Goal: Task Accomplishment & Management: Use online tool/utility

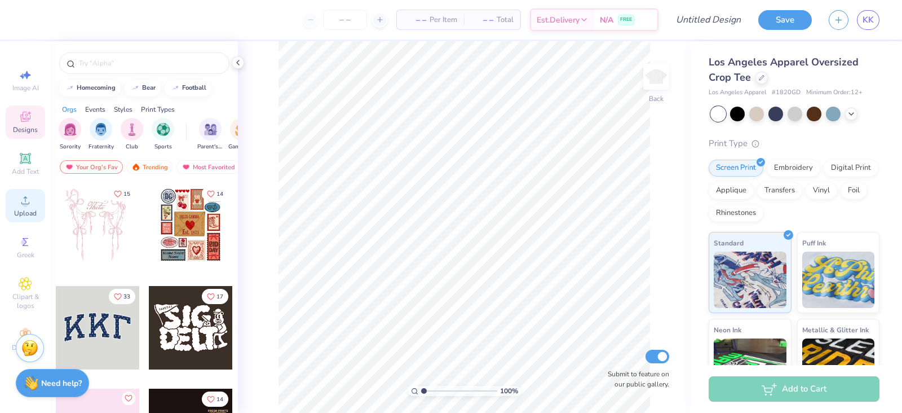
click at [29, 203] on icon at bounding box center [26, 200] width 14 height 14
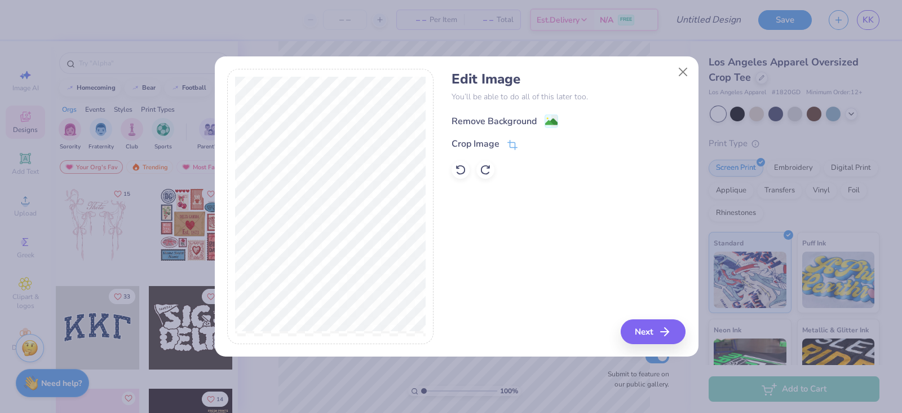
click at [510, 125] on div "Remove Background" at bounding box center [493, 121] width 85 height 14
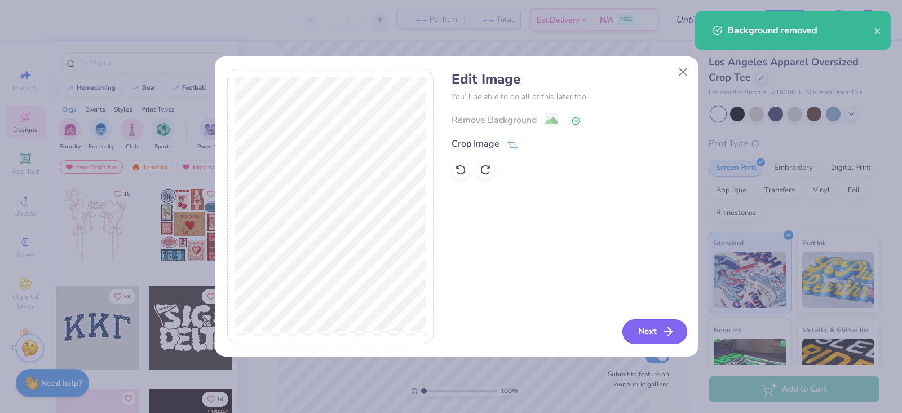
click at [644, 331] on button "Next" at bounding box center [654, 331] width 65 height 25
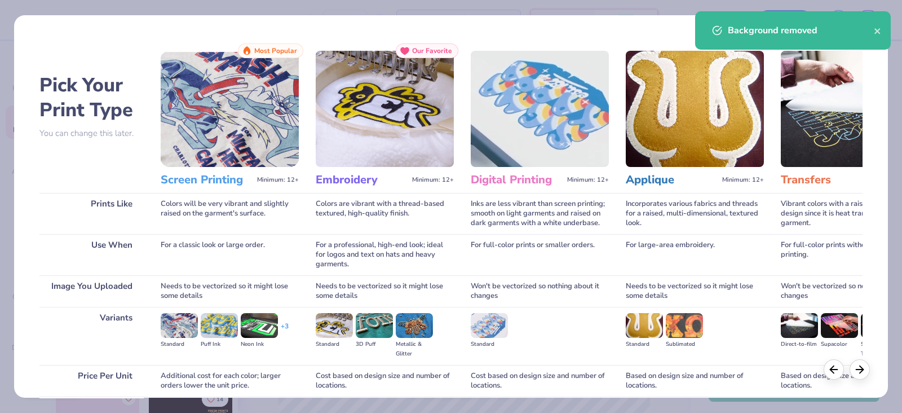
scroll to position [93, 0]
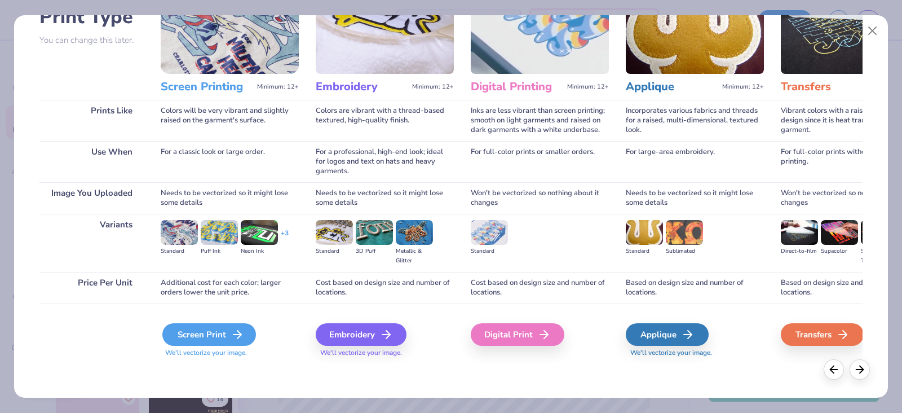
click at [202, 336] on div "Screen Print" at bounding box center [209, 334] width 94 height 23
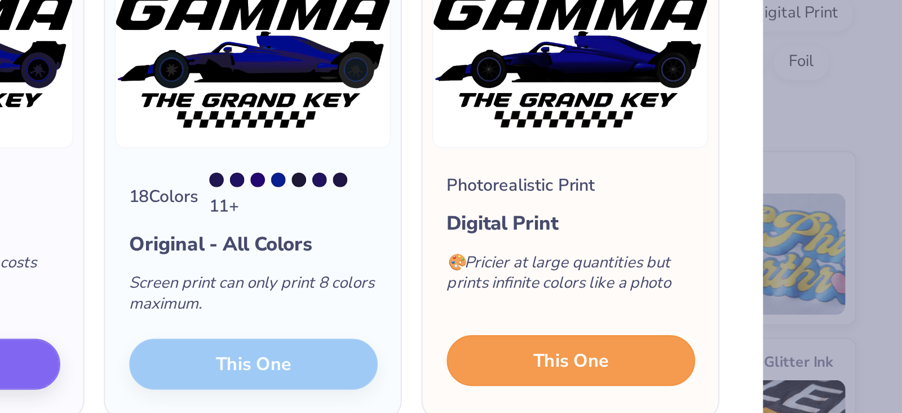
click at [711, 325] on button "This One" at bounding box center [747, 329] width 116 height 24
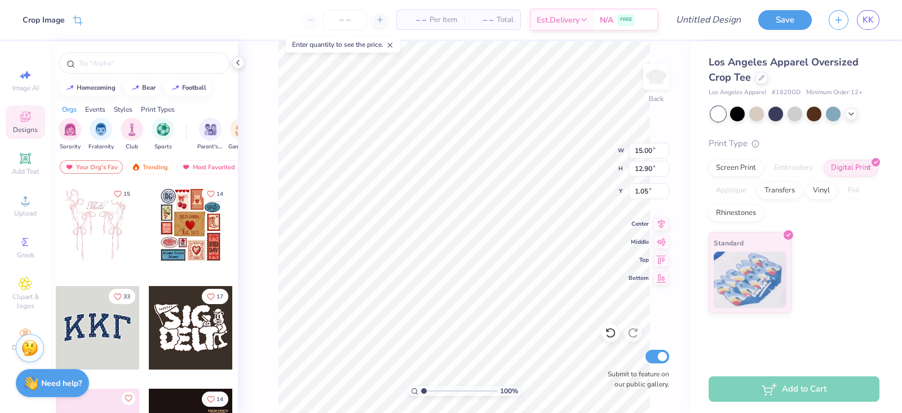
type input "13.83"
type input "11.89"
type input "12.79"
type input "11.00"
type input "3.00"
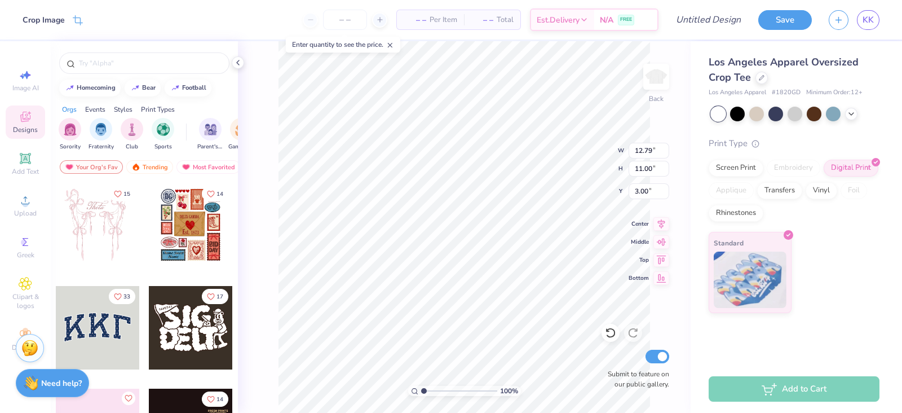
type input "13.09"
type input "11.26"
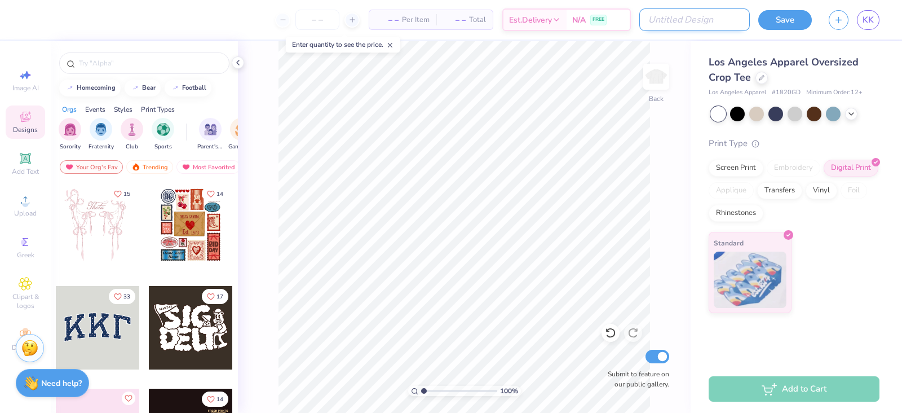
click at [697, 22] on input "Design Title" at bounding box center [694, 19] width 110 height 23
type input "Crop Top"
click at [352, 23] on div at bounding box center [345, 20] width 85 height 20
click at [351, 23] on input "number" at bounding box center [345, 20] width 44 height 20
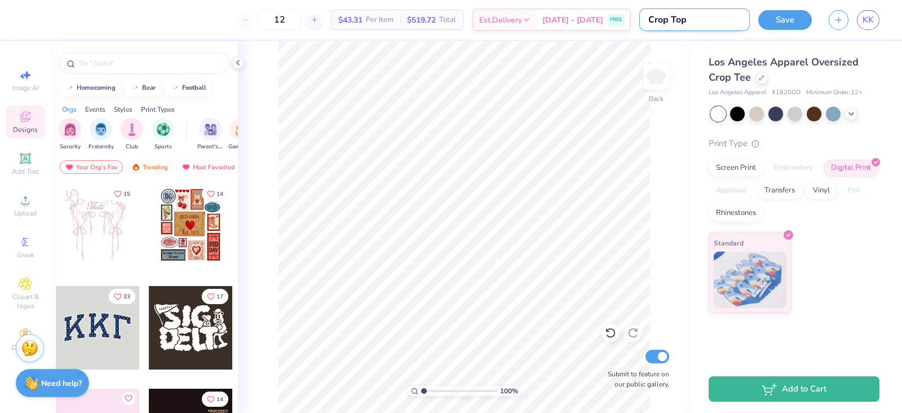
click at [710, 28] on input "Crop Top" at bounding box center [694, 19] width 110 height 23
drag, startPoint x: 693, startPoint y: 19, endPoint x: 650, endPoint y: 21, distance: 42.9
click at [650, 21] on input "Crop Top" at bounding box center [694, 19] width 110 height 23
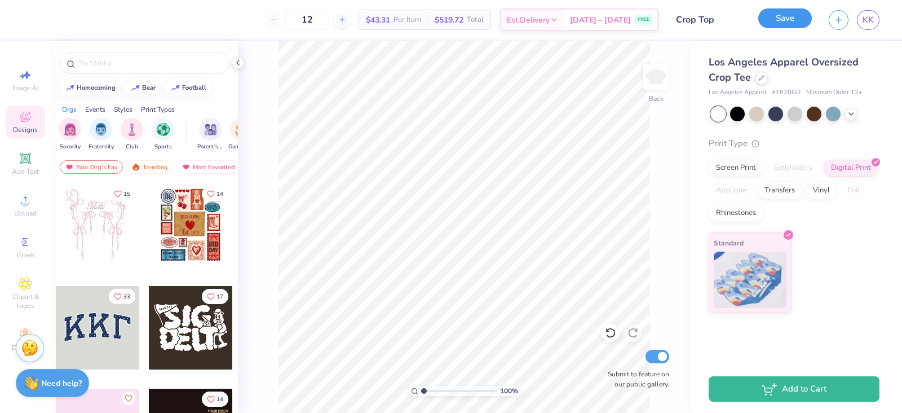
click at [786, 26] on button "Save" at bounding box center [785, 18] width 54 height 20
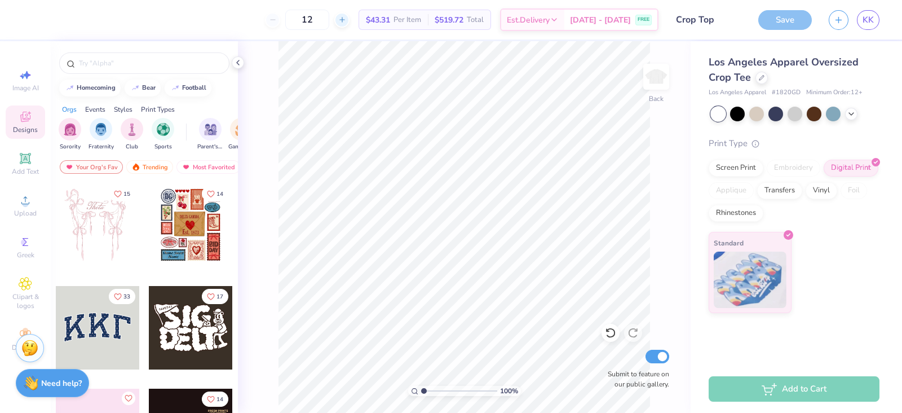
click at [346, 23] on icon at bounding box center [342, 20] width 8 height 8
click at [357, 23] on div "15" at bounding box center [345, 20] width 85 height 20
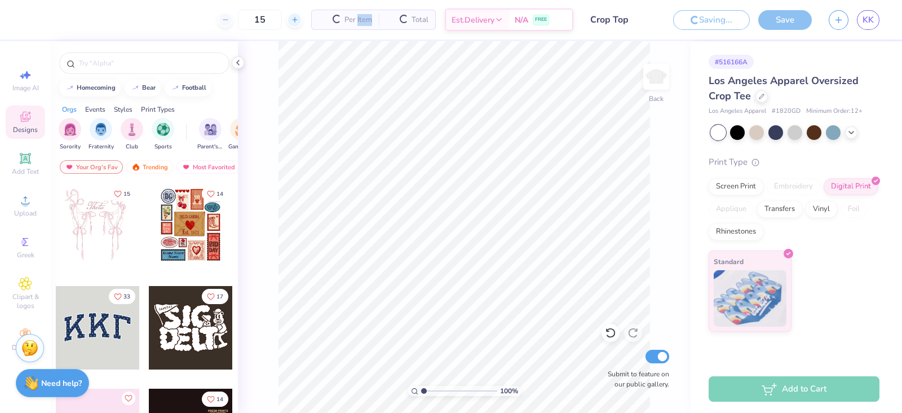
click at [357, 23] on span "Per Item" at bounding box center [358, 20] width 28 height 12
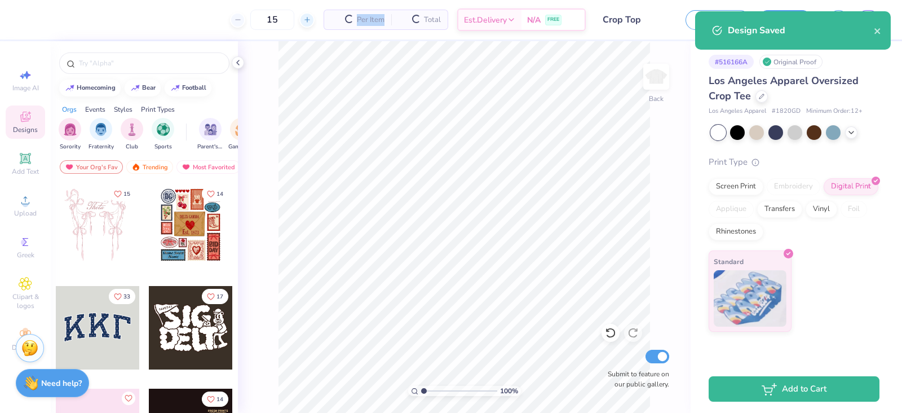
type input "12"
click at [357, 23] on span "Per Item" at bounding box center [371, 20] width 28 height 12
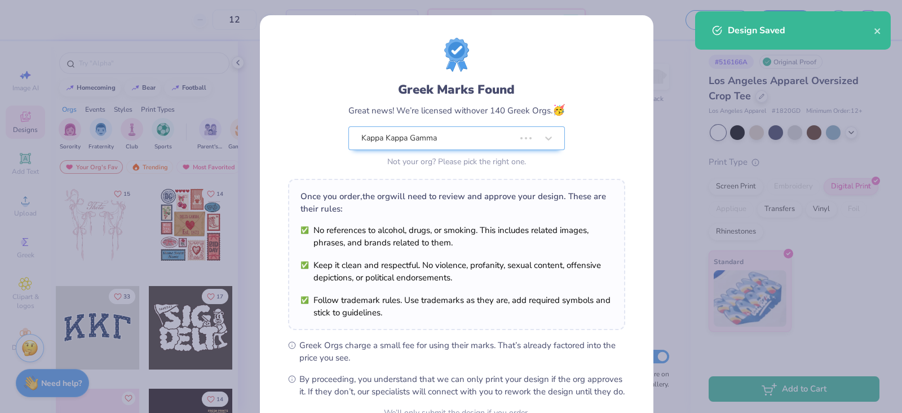
click at [300, 87] on div "Greek Marks Found Great news! We’re licensed with over 140 Greek Orgs. 🥳 Kappa …" at bounding box center [456, 104] width 337 height 132
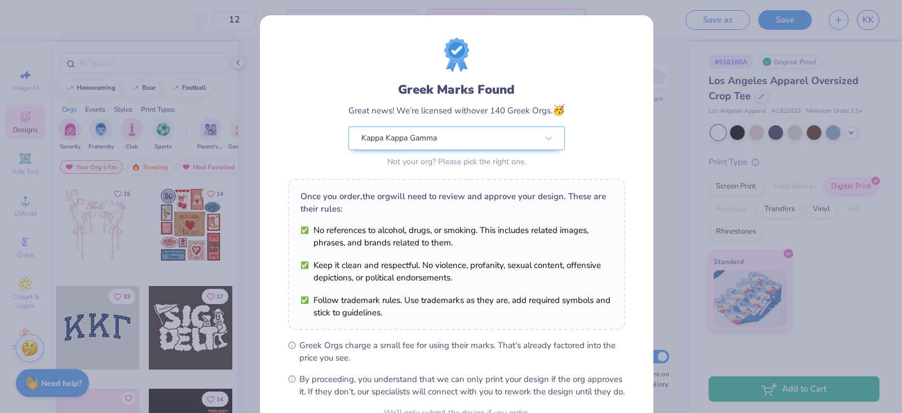
scroll to position [114, 0]
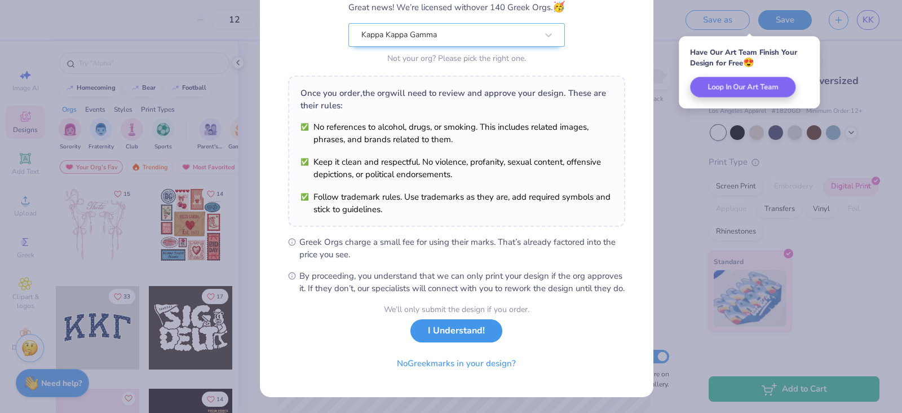
click at [441, 331] on button "I Understand!" at bounding box center [456, 330] width 92 height 23
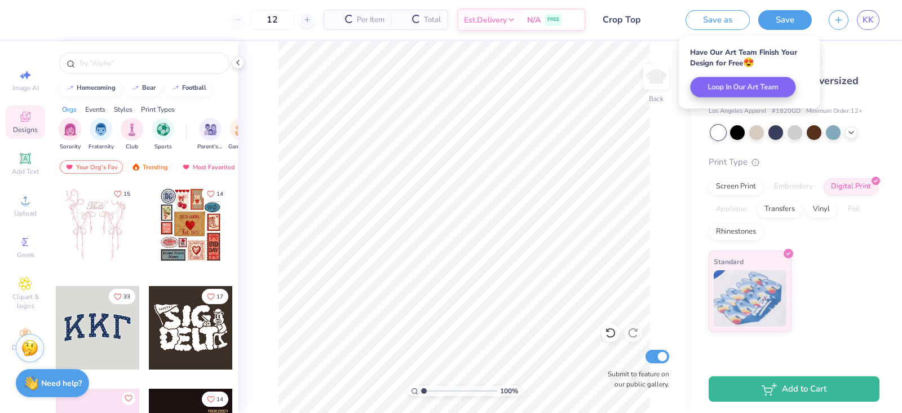
scroll to position [0, 0]
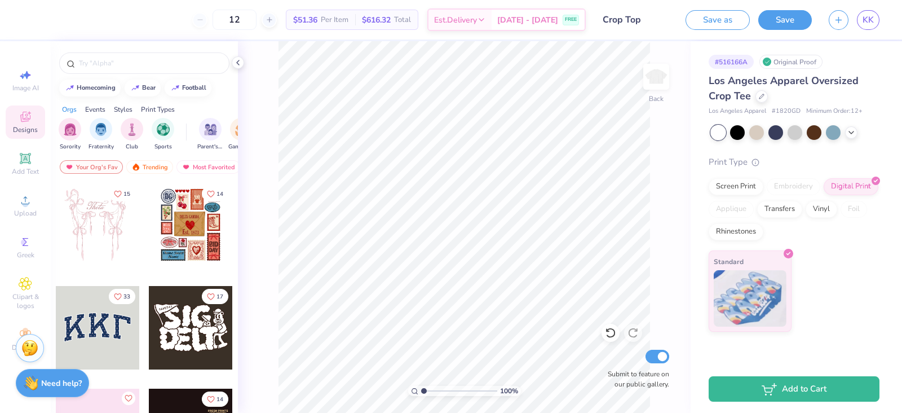
click at [17, 125] on div "Designs" at bounding box center [25, 121] width 39 height 33
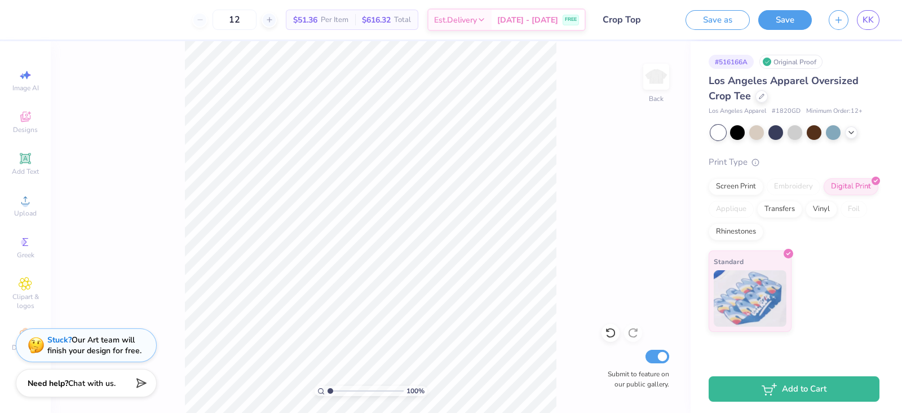
click at [37, 272] on div "Image AI Designs Add Text Upload Greek Clipart & logos Decorate" at bounding box center [25, 210] width 39 height 292
click at [33, 253] on span "Greek" at bounding box center [25, 254] width 17 height 9
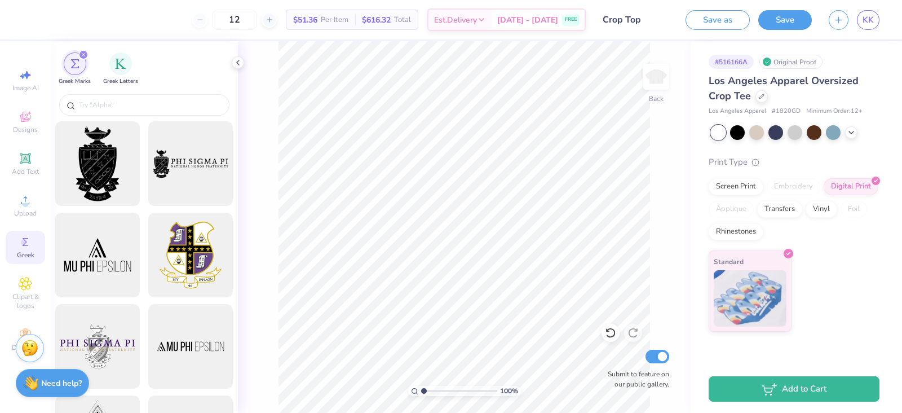
click at [647, 33] on div "Design Title Crop Top" at bounding box center [635, 19] width 83 height 39
click at [834, 26] on div "KK" at bounding box center [853, 20] width 51 height 20
click at [832, 18] on button "button" at bounding box center [838, 18] width 20 height 20
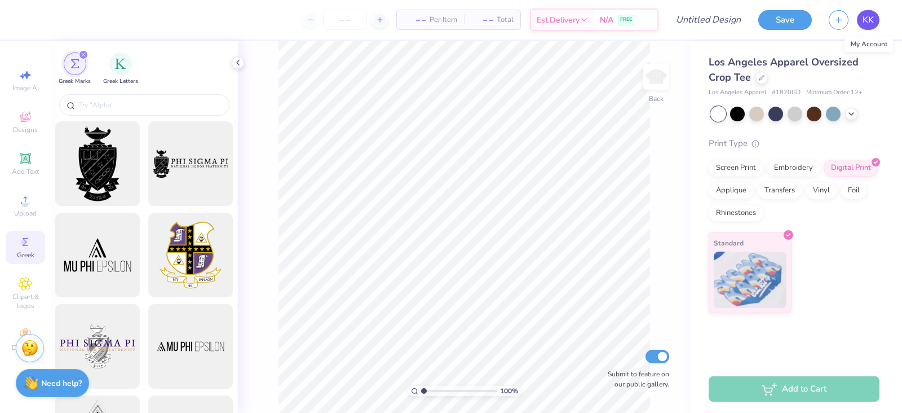
click at [862, 19] on span "KK" at bounding box center [867, 20] width 11 height 13
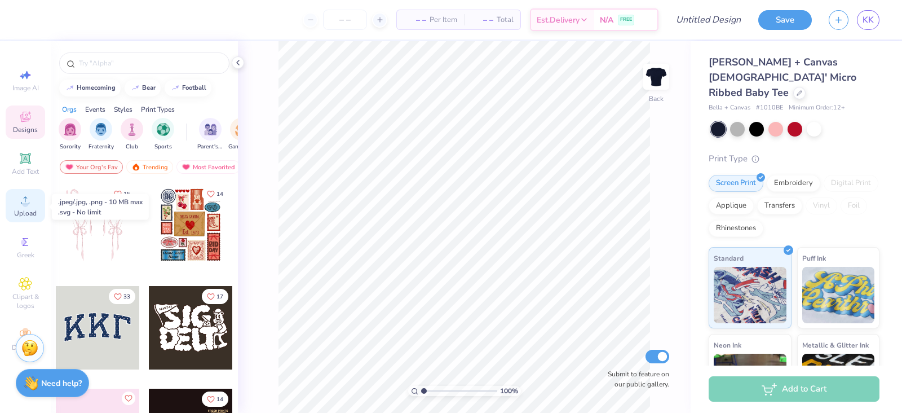
click at [29, 202] on icon at bounding box center [26, 200] width 14 height 14
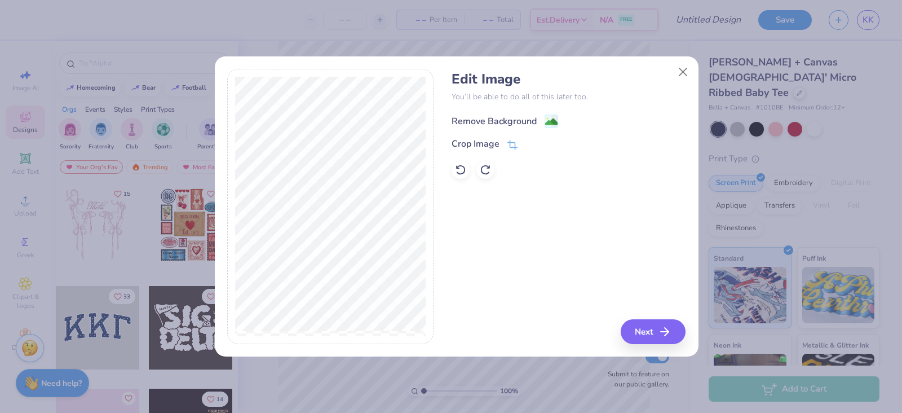
click at [469, 125] on div "Remove Background" at bounding box center [493, 121] width 85 height 14
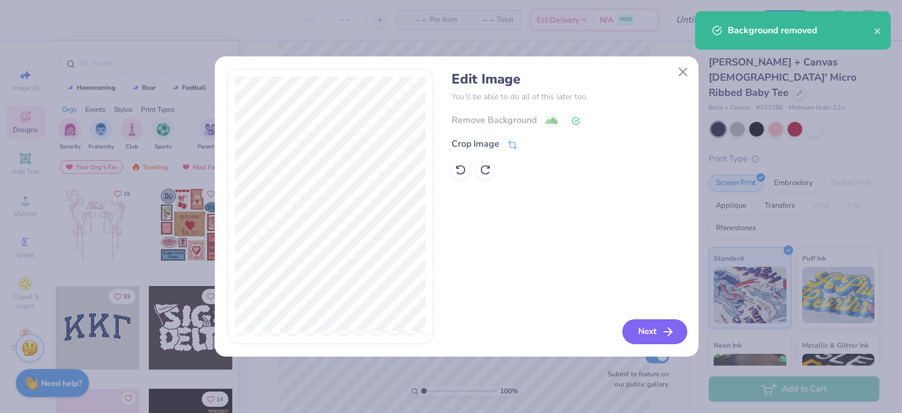
click at [656, 329] on button "Next" at bounding box center [654, 331] width 65 height 25
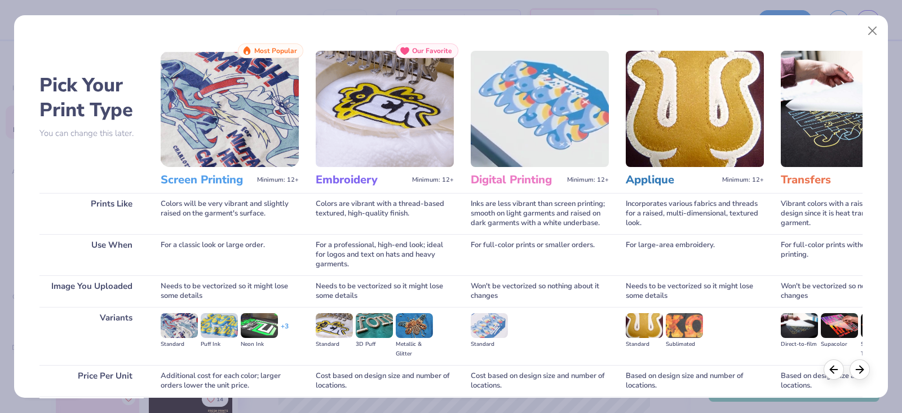
scroll to position [93, 0]
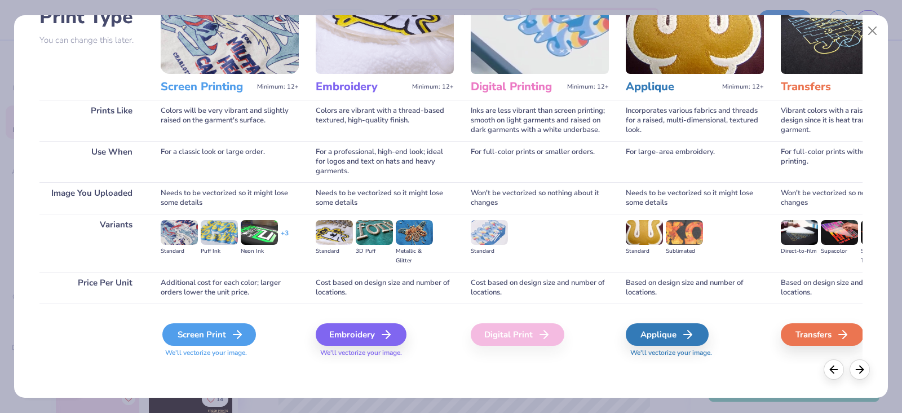
click at [200, 331] on div "Screen Print" at bounding box center [209, 334] width 94 height 23
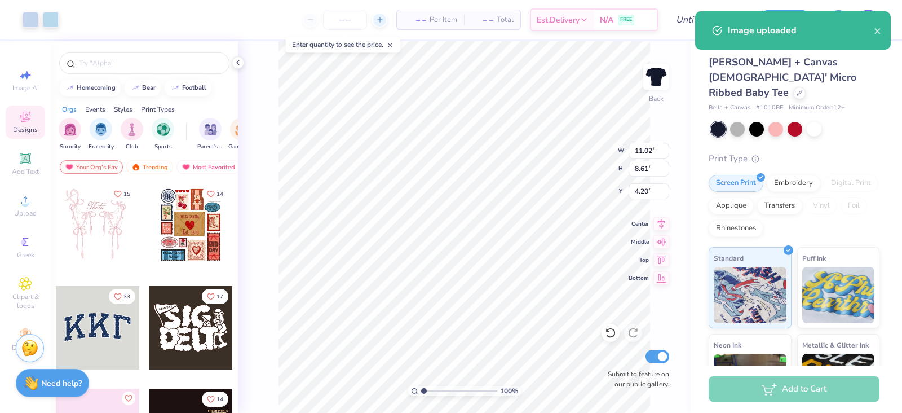
click at [382, 21] on icon at bounding box center [380, 20] width 8 height 8
type input "12"
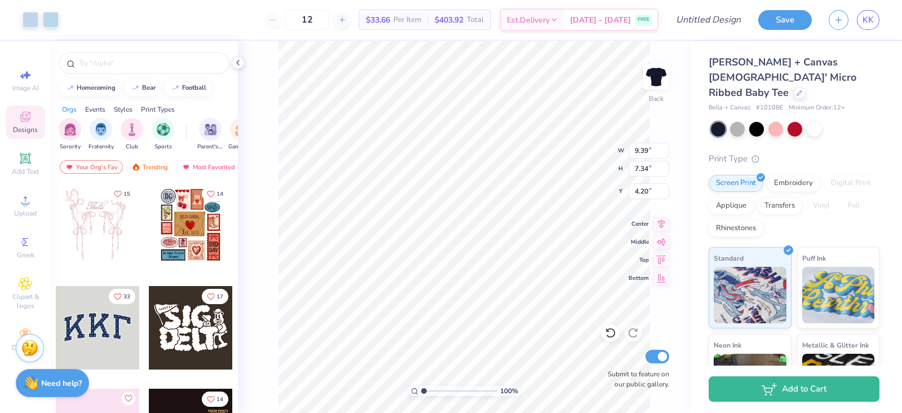
type input "9.39"
type input "7.34"
type input "3.00"
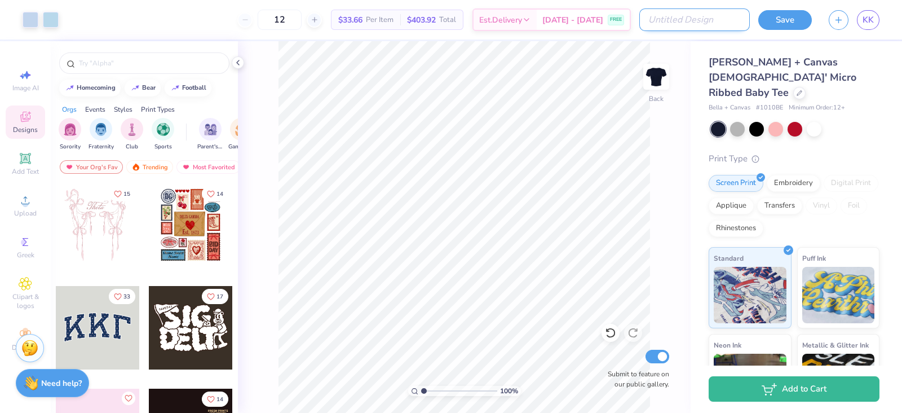
click at [721, 23] on input "Design Title" at bounding box center [694, 19] width 110 height 23
type input "Baby Tee"
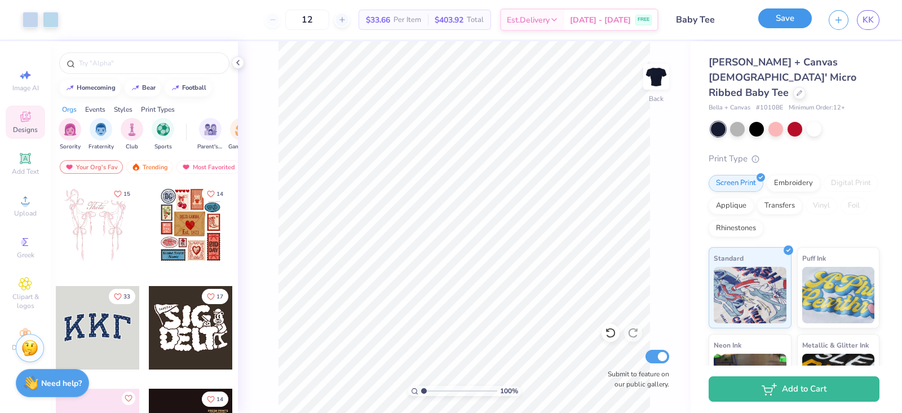
click at [795, 18] on button "Save" at bounding box center [785, 18] width 54 height 20
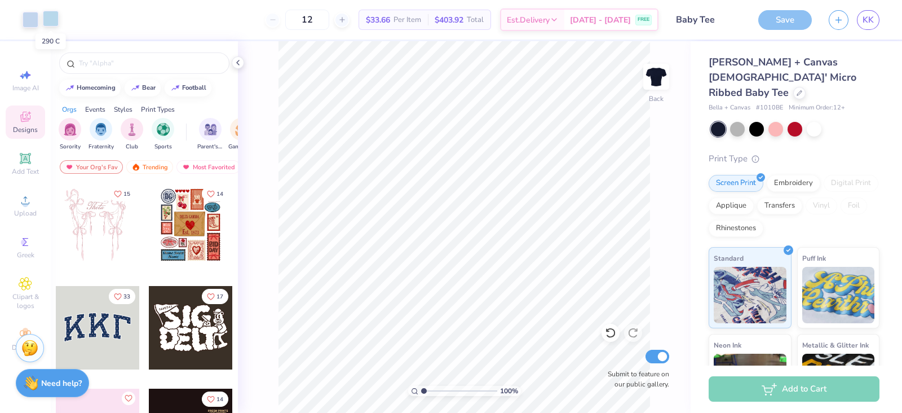
click at [51, 24] on div at bounding box center [51, 19] width 16 height 16
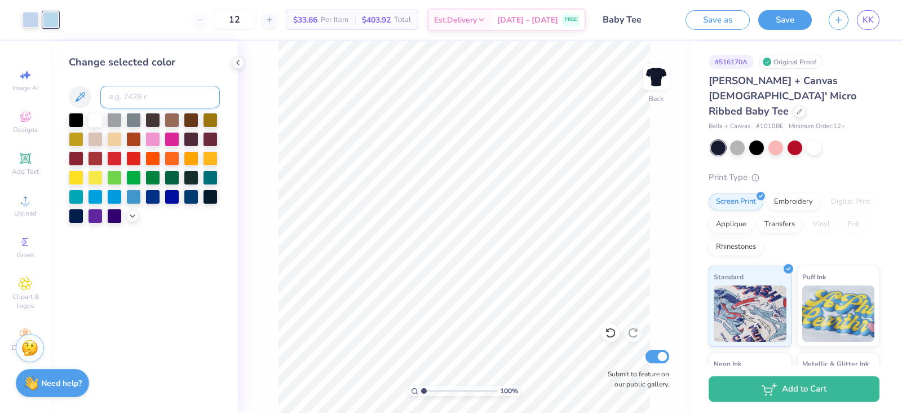
click at [124, 94] on input at bounding box center [159, 97] width 119 height 23
type input "2707"
click at [722, 16] on button "Save as" at bounding box center [717, 18] width 64 height 20
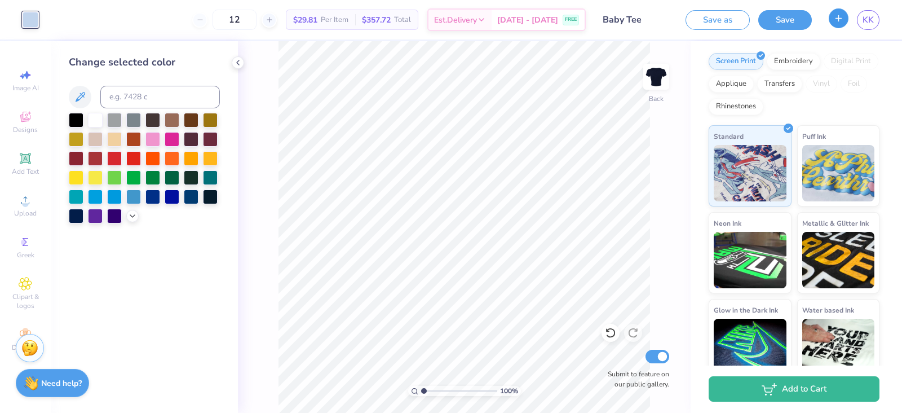
click at [835, 27] on button "button" at bounding box center [838, 18] width 20 height 20
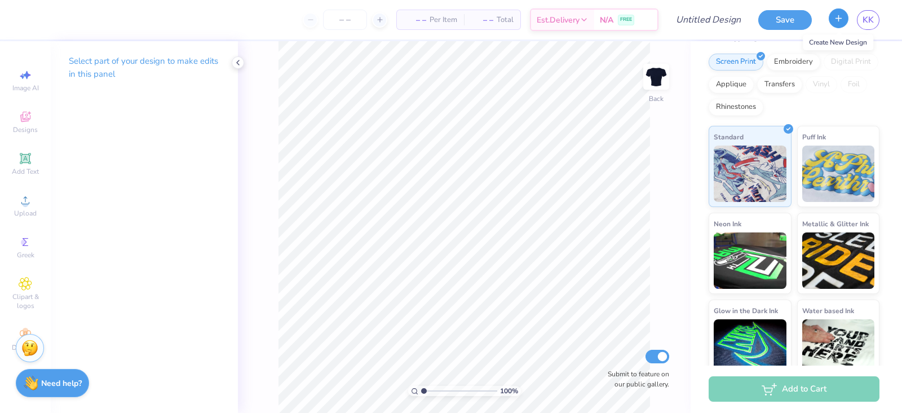
click at [837, 14] on icon "button" at bounding box center [839, 19] width 10 height 10
click at [872, 21] on span "KK" at bounding box center [867, 20] width 11 height 13
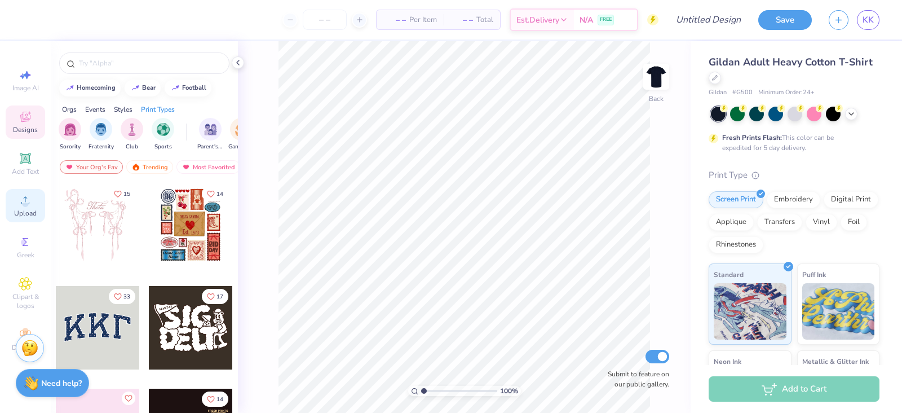
click at [19, 207] on icon at bounding box center [26, 200] width 14 height 14
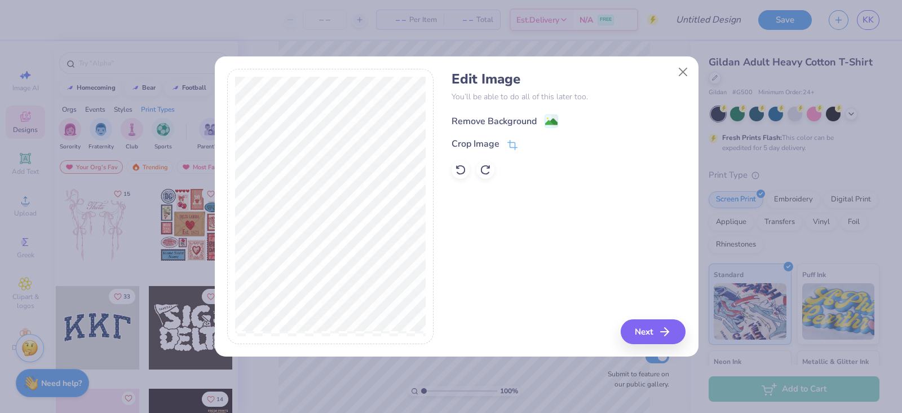
click at [498, 118] on div "Remove Background" at bounding box center [493, 121] width 85 height 14
click at [653, 324] on button "Next" at bounding box center [654, 331] width 65 height 25
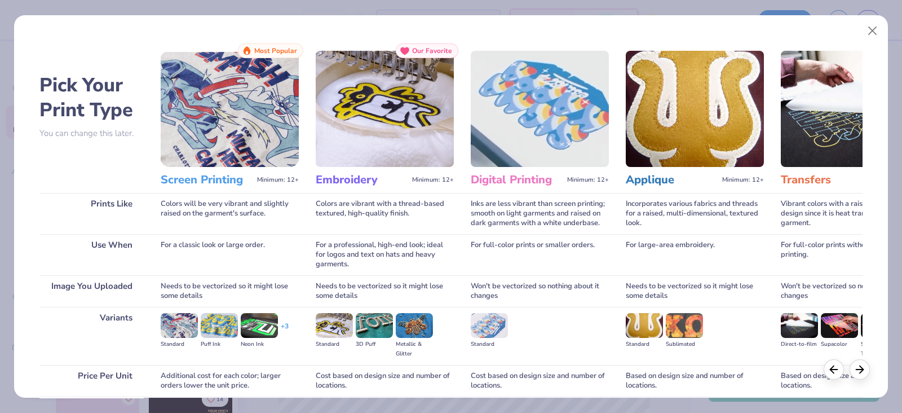
scroll to position [93, 0]
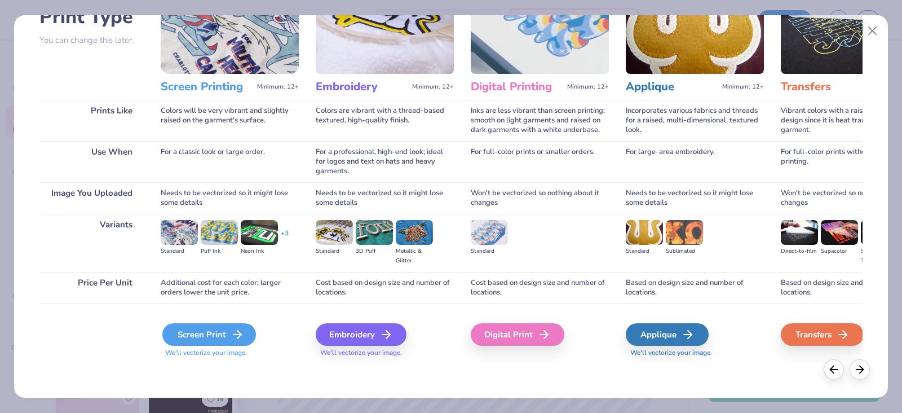
click at [225, 339] on div "Screen Print" at bounding box center [209, 334] width 94 height 23
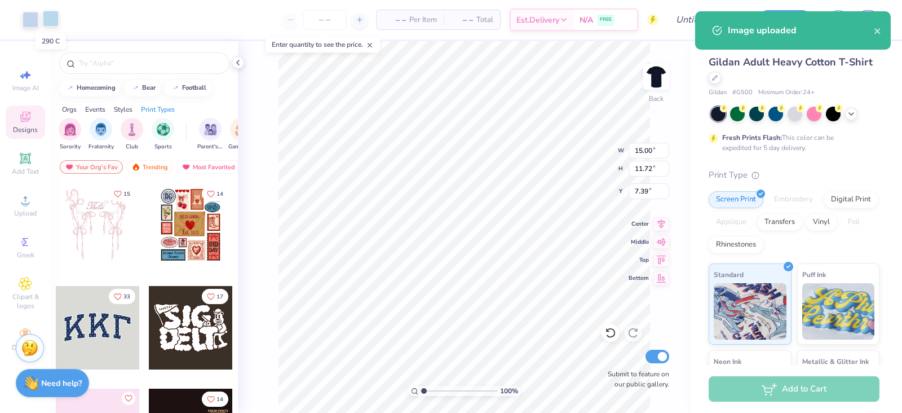
click at [46, 12] on div at bounding box center [51, 19] width 16 height 16
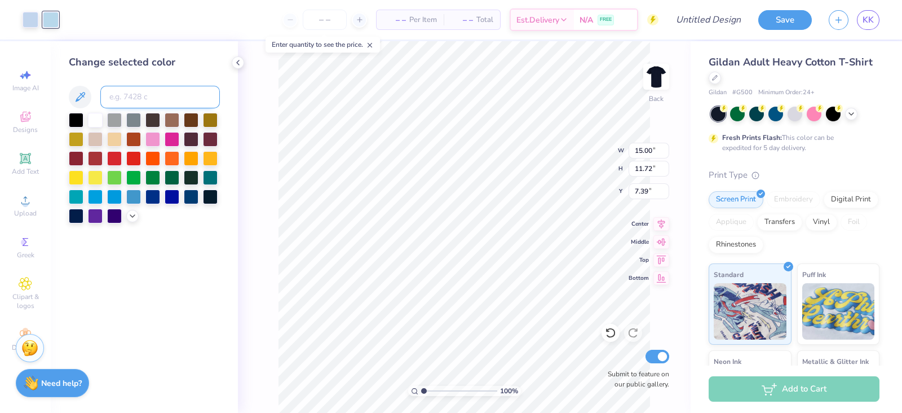
click at [131, 90] on input at bounding box center [159, 97] width 119 height 23
type input "2707"
type input "11.85"
type input "9.26"
type input "3.00"
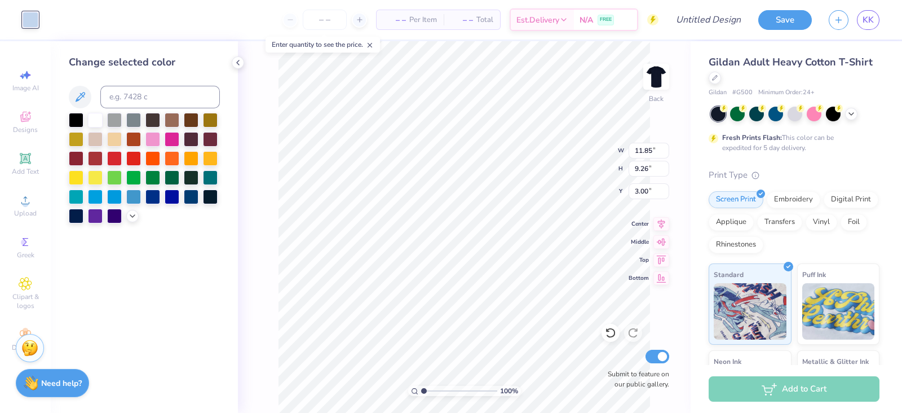
type input "10.66"
type input "8.32"
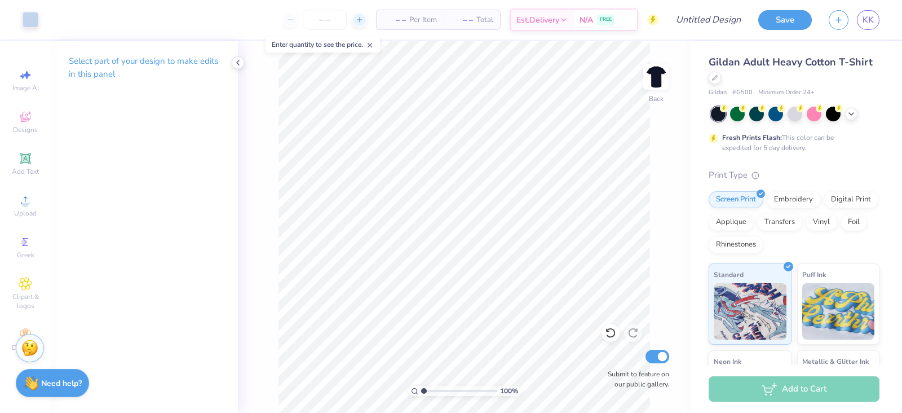
click at [360, 21] on icon at bounding box center [360, 20] width 8 height 8
type input "12"
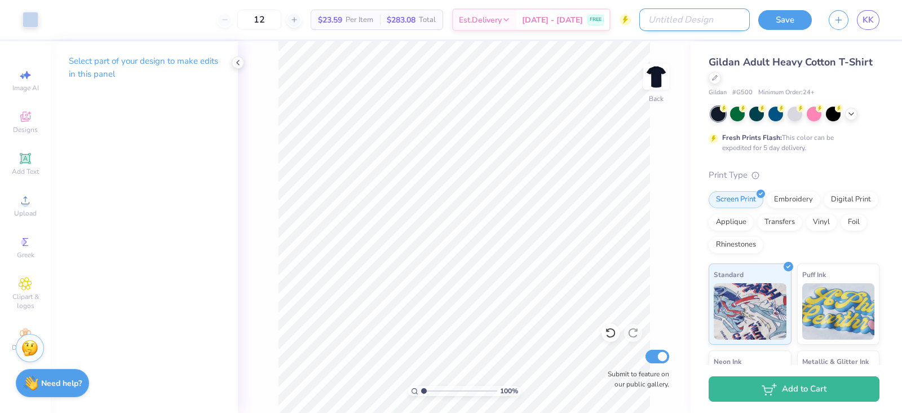
click at [713, 12] on input "Design Title" at bounding box center [694, 19] width 110 height 23
type input "B"
type input "Tee"
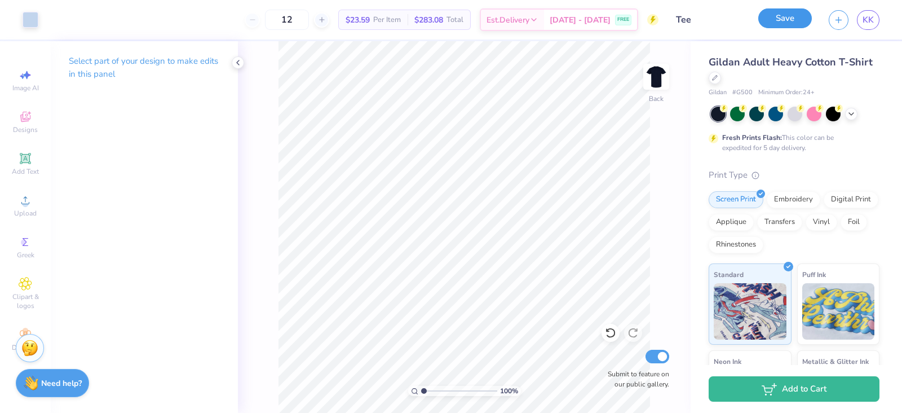
click at [787, 24] on button "Save" at bounding box center [785, 18] width 54 height 20
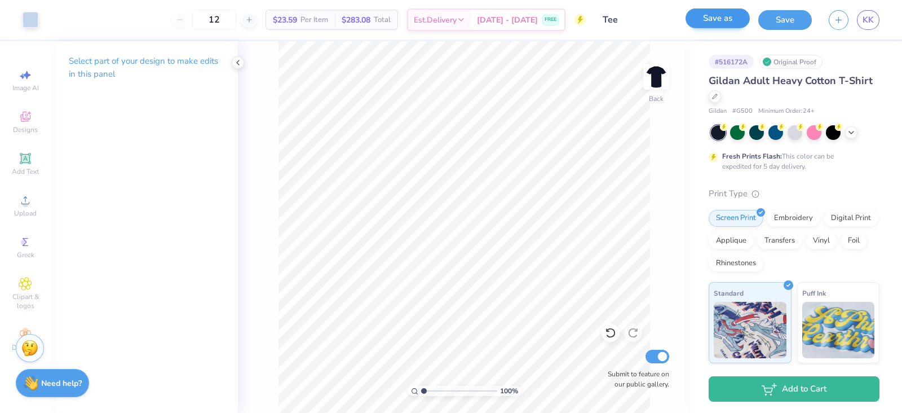
click at [787, 24] on button "Save" at bounding box center [785, 20] width 54 height 20
click at [862, 27] on link "KK" at bounding box center [868, 20] width 23 height 20
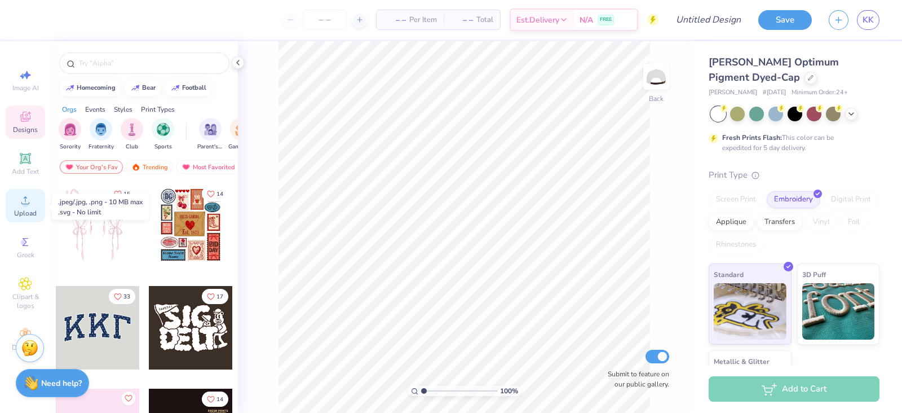
click at [19, 210] on span "Upload" at bounding box center [25, 213] width 23 height 9
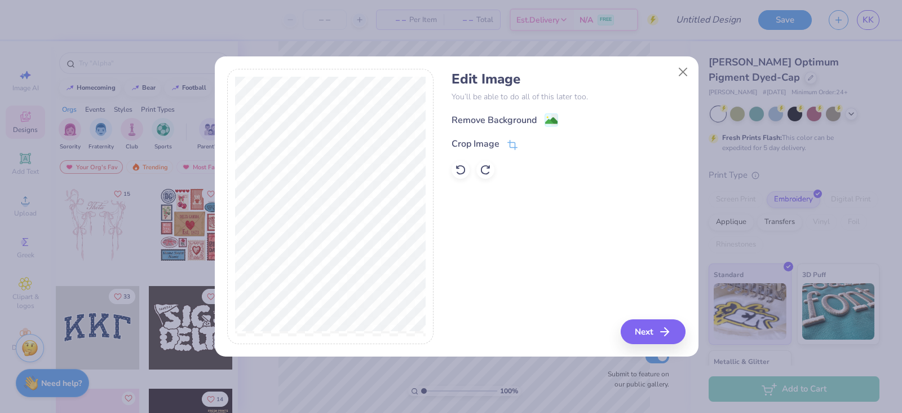
click at [456, 127] on div "Remove Background Crop Image" at bounding box center [568, 146] width 234 height 66
click at [458, 121] on div "Remove Background" at bounding box center [493, 121] width 85 height 14
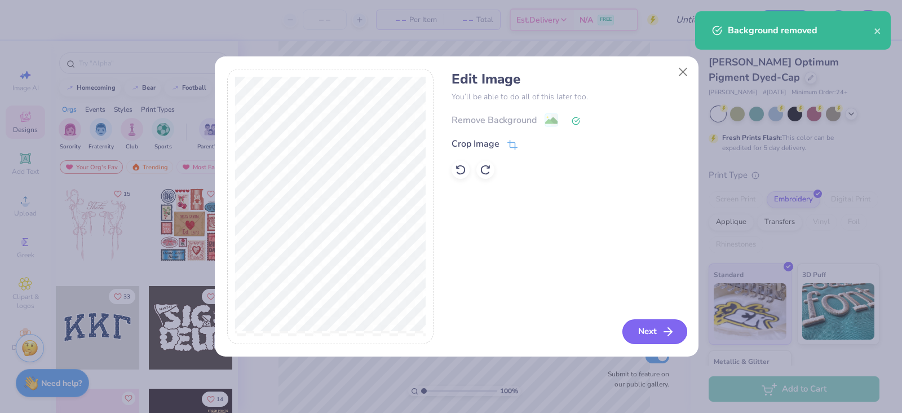
click at [651, 333] on button "Next" at bounding box center [654, 331] width 65 height 25
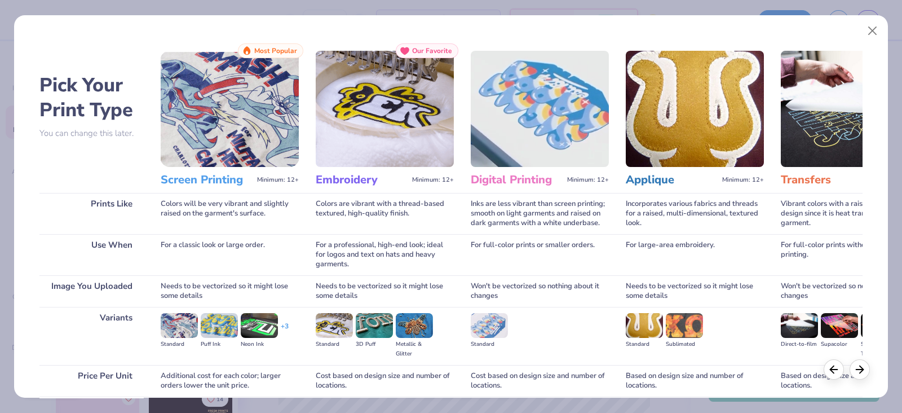
scroll to position [93, 0]
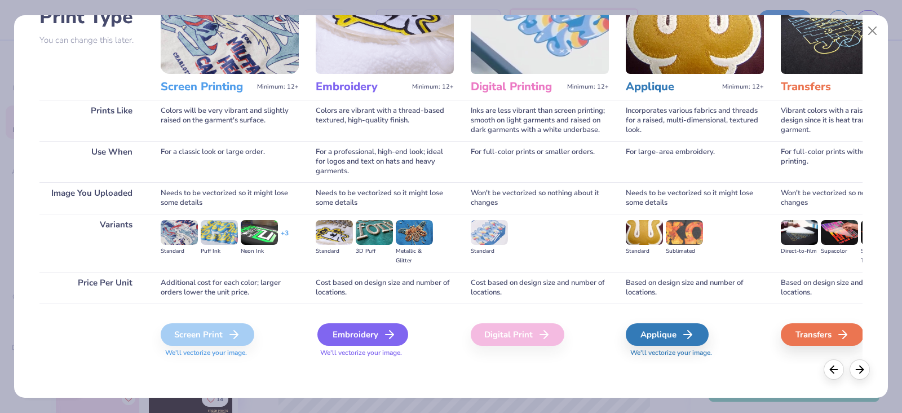
click at [346, 342] on div "Embroidery" at bounding box center [362, 334] width 91 height 23
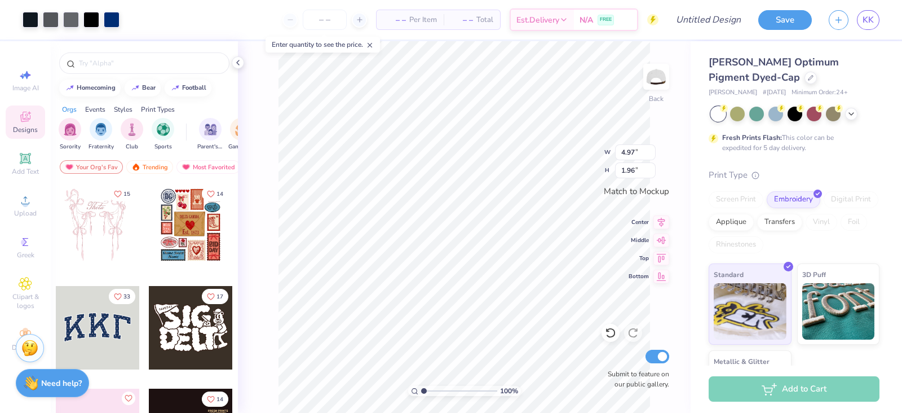
type input "3.62"
type input "1.43"
click at [26, 179] on div "Add Text" at bounding box center [25, 163] width 39 height 33
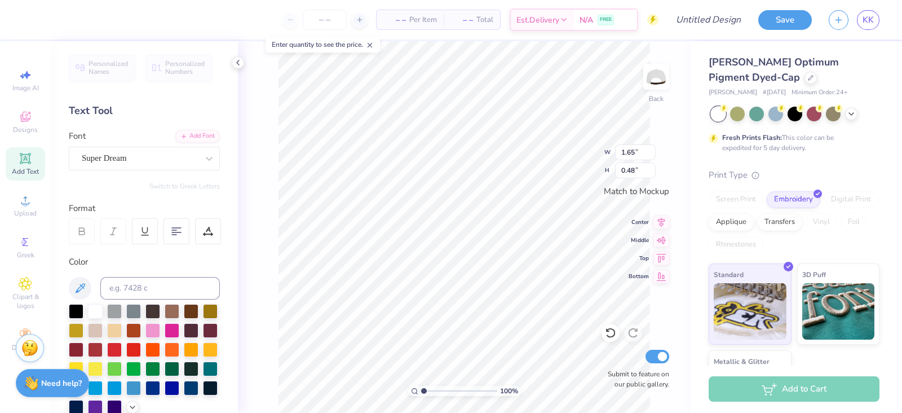
type input "3.62"
type input "1.43"
type input "1.65"
type input "0.48"
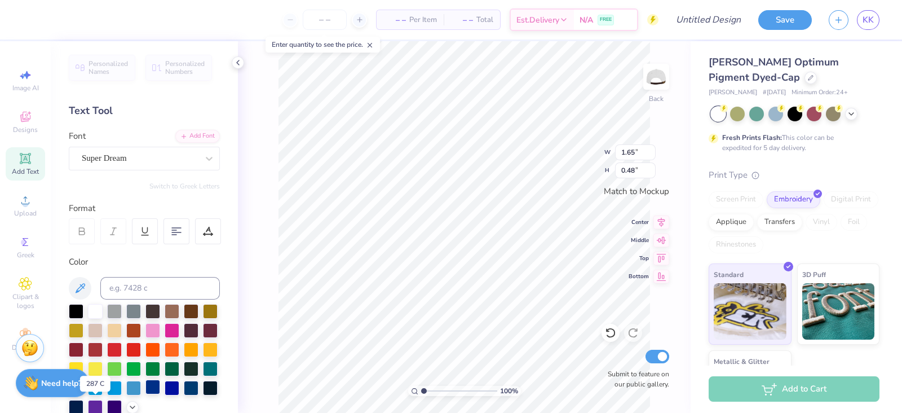
type textarea "KKG"
click at [145, 394] on div at bounding box center [152, 386] width 15 height 15
click at [142, 152] on div "Super Dream" at bounding box center [140, 157] width 118 height 17
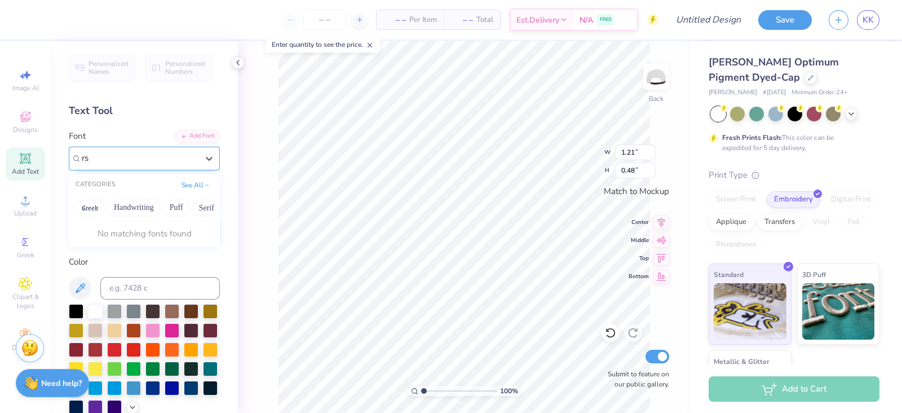
type input "r"
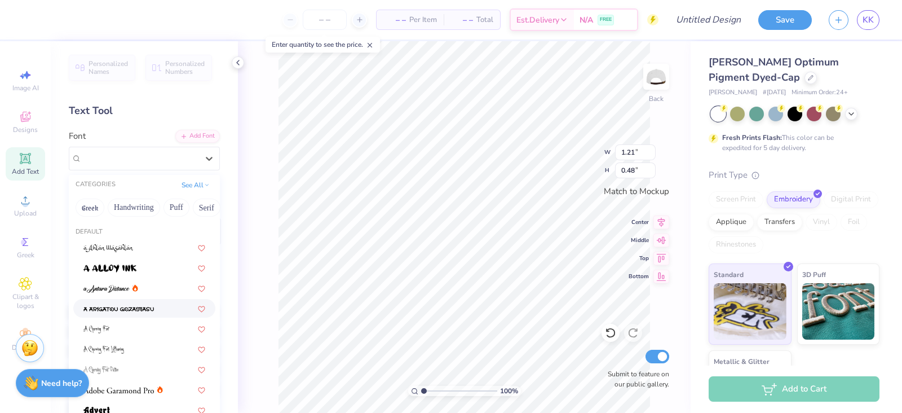
click at [139, 306] on img at bounding box center [118, 309] width 70 height 8
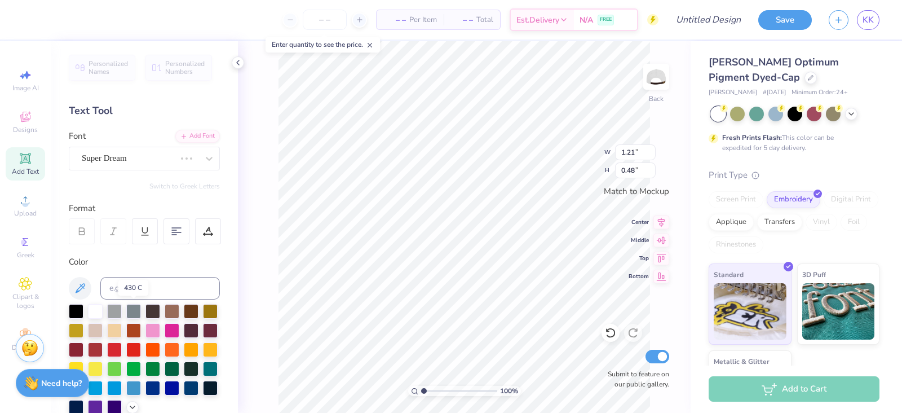
type input "1.47"
type input "0.51"
click at [166, 169] on div "a Arigatou Gozaimasu" at bounding box center [144, 159] width 151 height 24
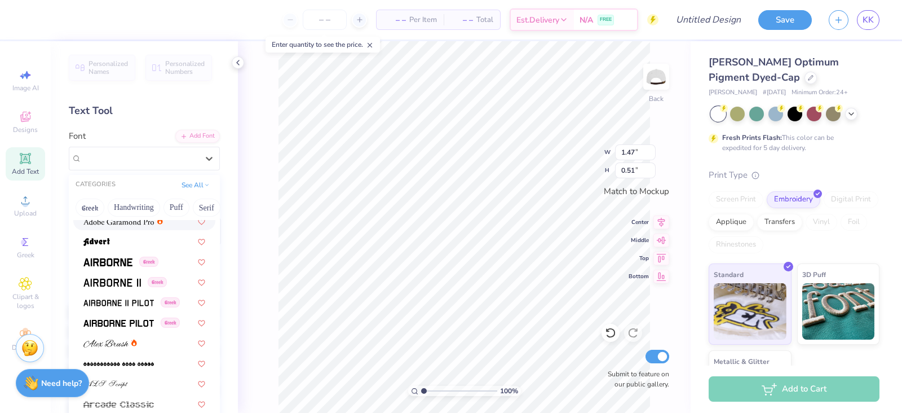
scroll to position [169, 0]
click at [114, 276] on span at bounding box center [111, 281] width 57 height 12
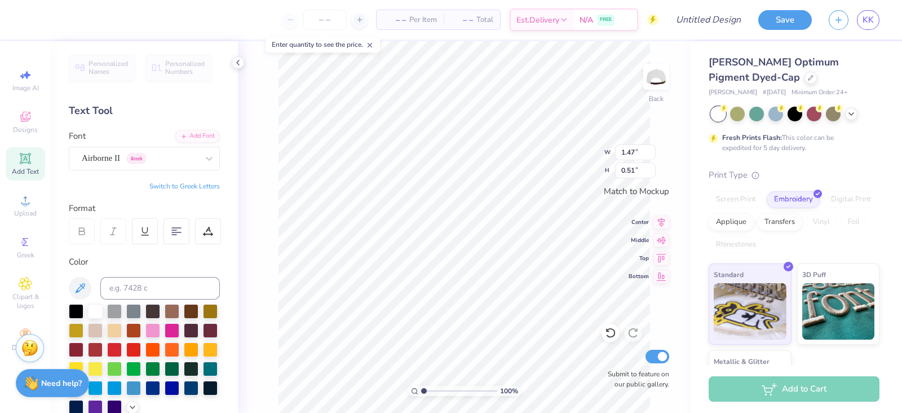
type input "1.20"
type input "0.50"
click at [117, 159] on div "Airborne II Greek" at bounding box center [140, 157] width 118 height 17
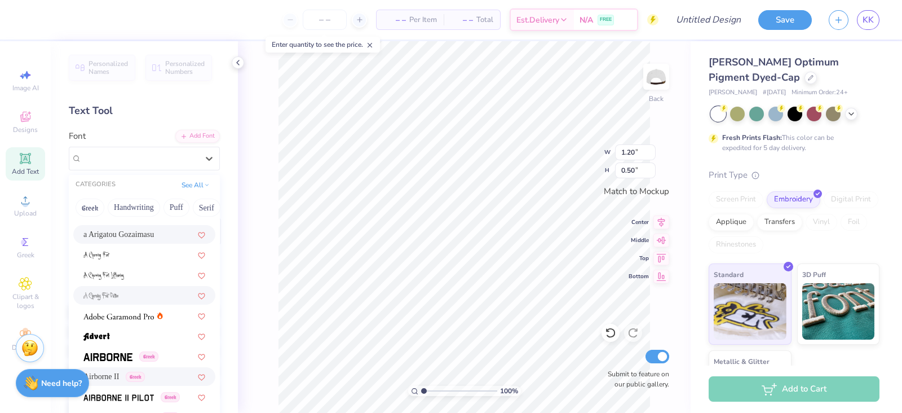
scroll to position [111, 0]
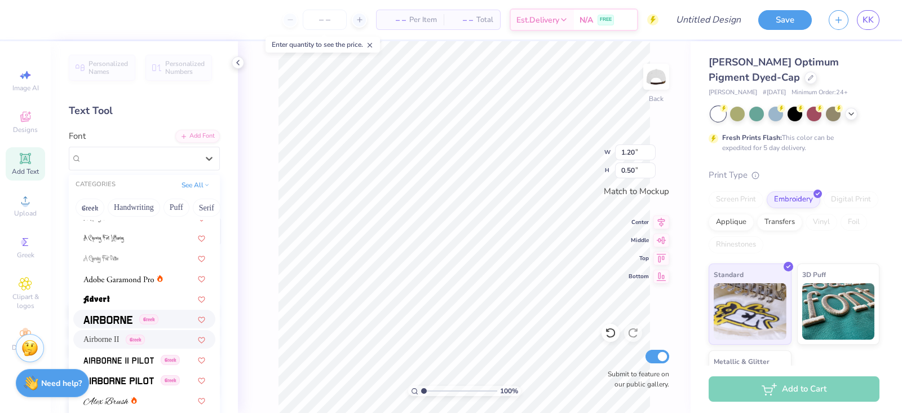
click at [116, 310] on div "Greek" at bounding box center [144, 318] width 142 height 19
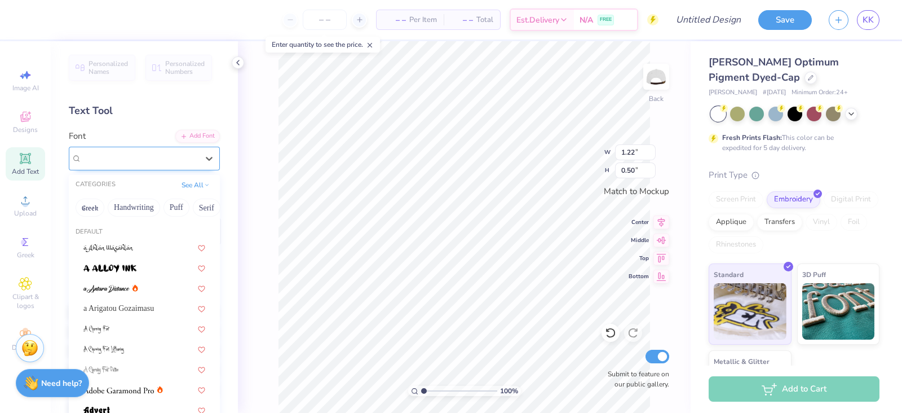
click at [97, 163] on div "Airborne Greek" at bounding box center [140, 157] width 118 height 17
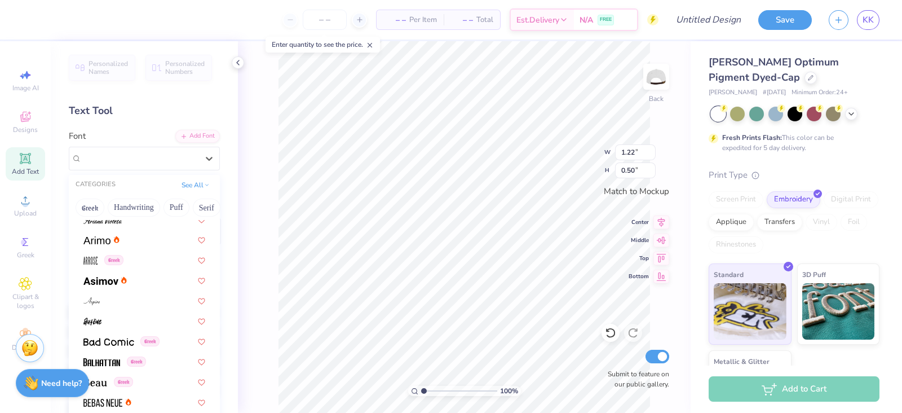
scroll to position [375, 0]
click at [108, 366] on div "Greek" at bounding box center [144, 358] width 142 height 19
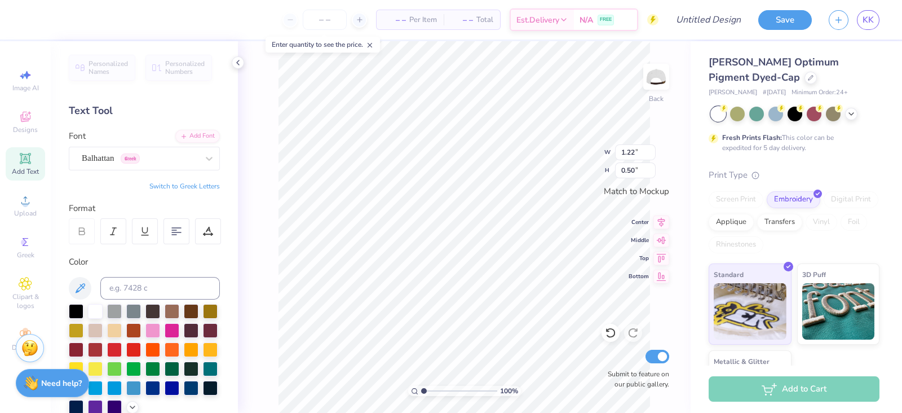
type input "0.85"
type input "0.55"
click at [93, 162] on div "Balhattan Greek" at bounding box center [140, 157] width 118 height 17
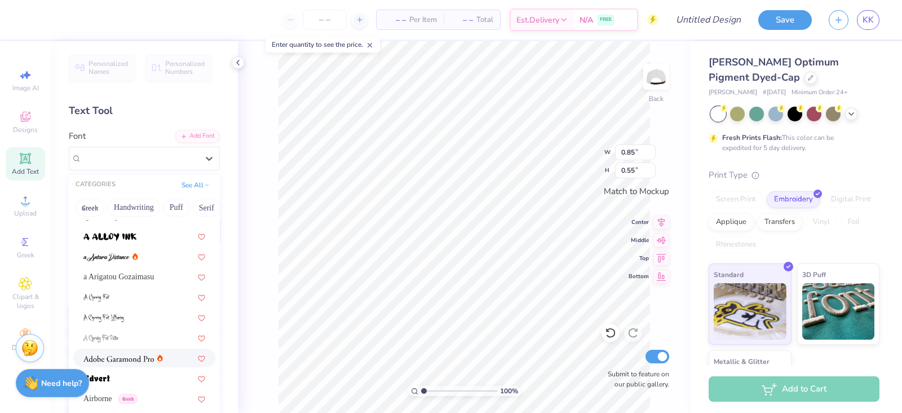
scroll to position [39, 0]
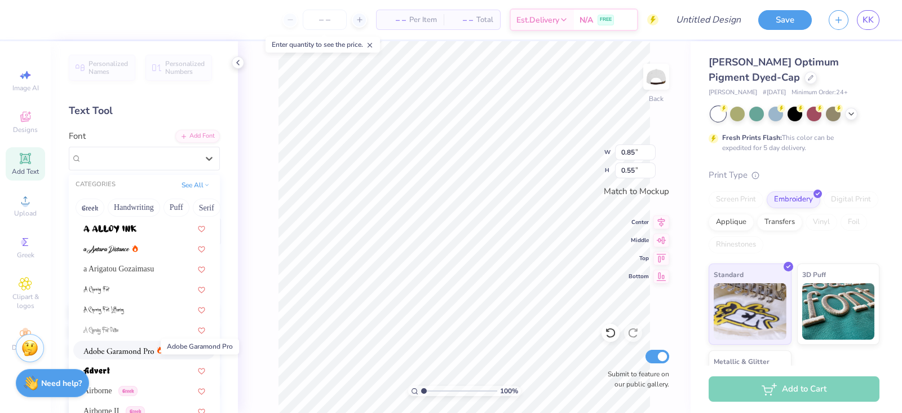
click at [122, 353] on img at bounding box center [118, 351] width 70 height 8
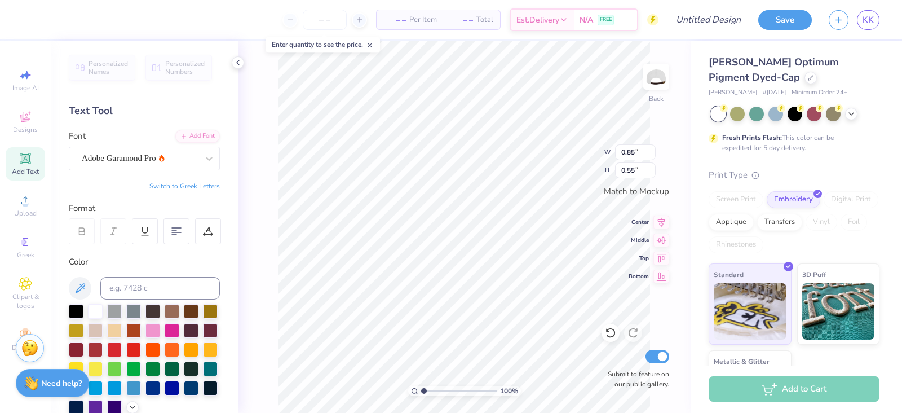
type input "1.35"
type input "0.47"
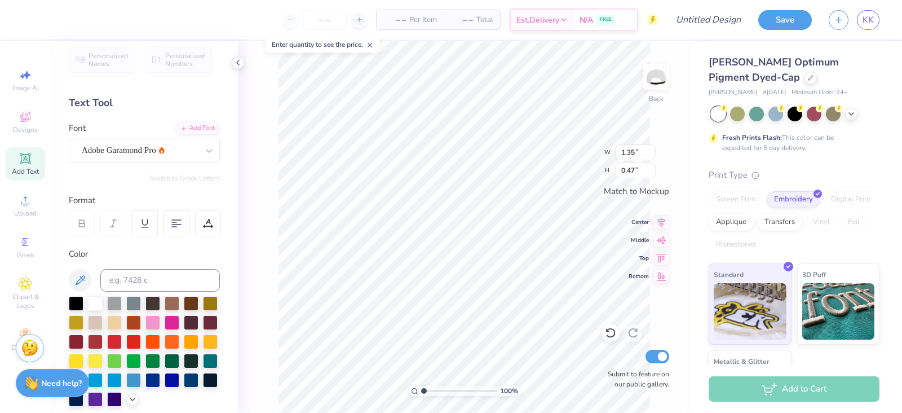
click at [123, 162] on div "Personalized Names Personalized Numbers Text Tool Add Font Font Adobe Garamond …" at bounding box center [144, 226] width 187 height 371
click at [118, 159] on div "Adobe Garamond Pro" at bounding box center [144, 151] width 151 height 24
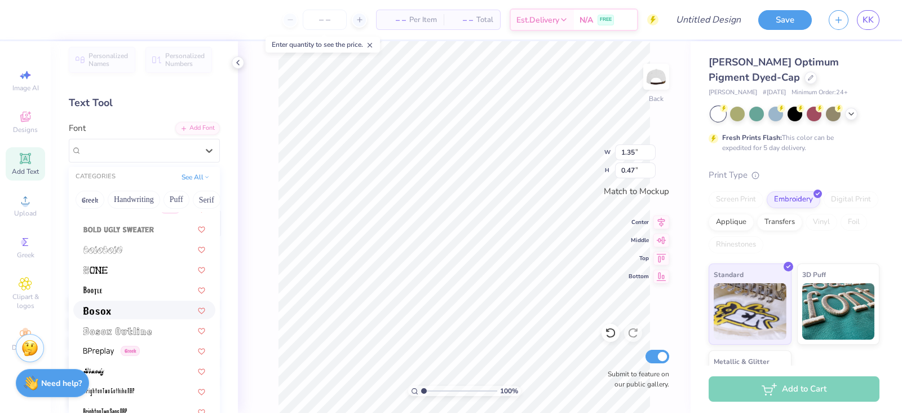
scroll to position [681, 0]
click at [122, 259] on div at bounding box center [144, 268] width 142 height 19
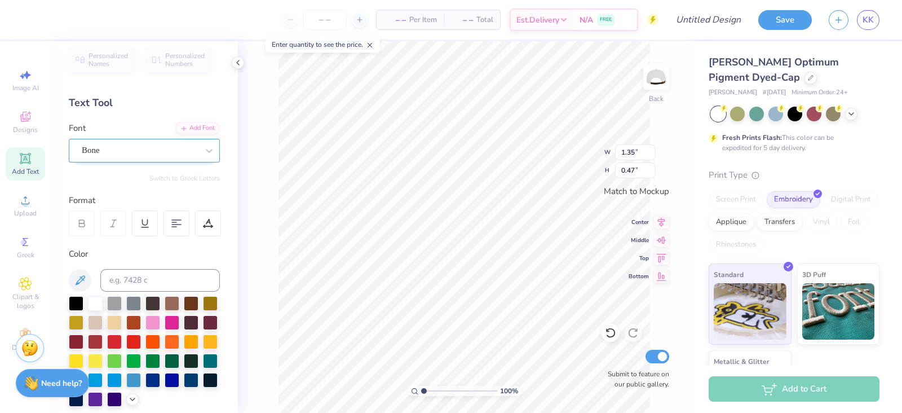
type input "1.33"
type input "0.61"
click at [135, 143] on div "Bone" at bounding box center [140, 149] width 118 height 17
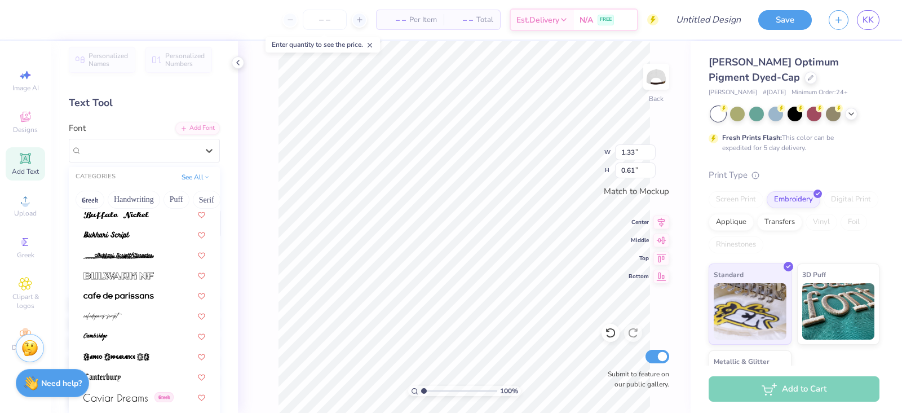
scroll to position [1061, 0]
click at [113, 255] on img at bounding box center [118, 255] width 70 height 8
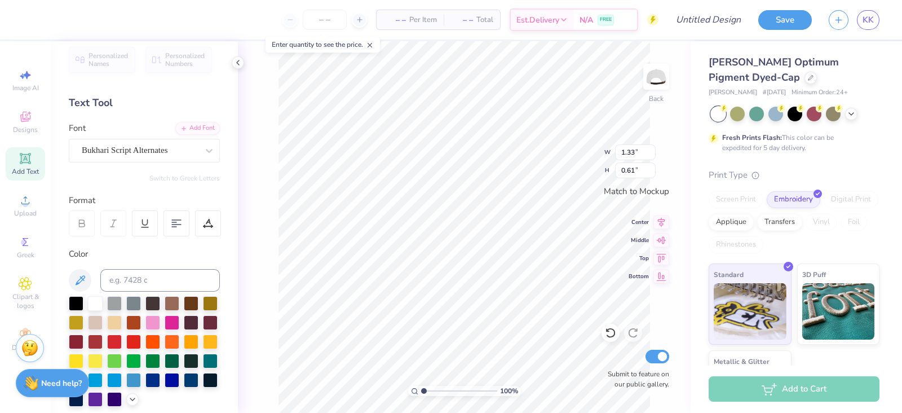
type input "1.68"
type input "0.60"
click at [130, 155] on div "Bukhari Script Alternates" at bounding box center [140, 149] width 118 height 17
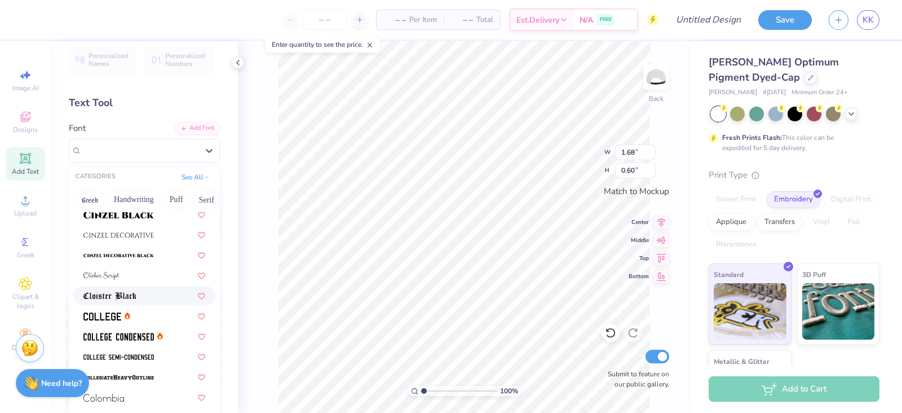
scroll to position [1388, 0]
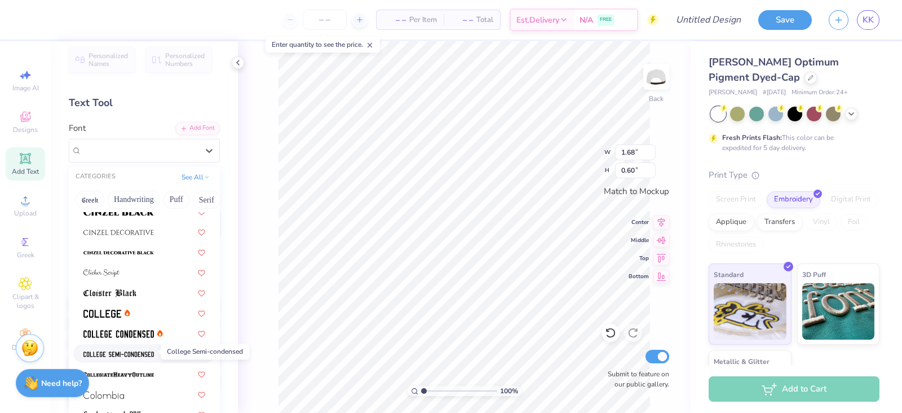
click at [97, 354] on img at bounding box center [118, 354] width 70 height 8
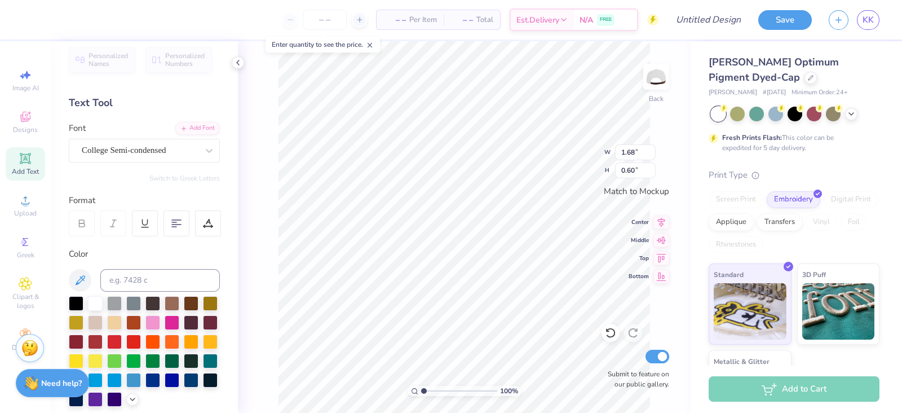
type input "1.02"
type input "0.47"
click at [118, 153] on div "College Semi-condensed" at bounding box center [140, 149] width 118 height 17
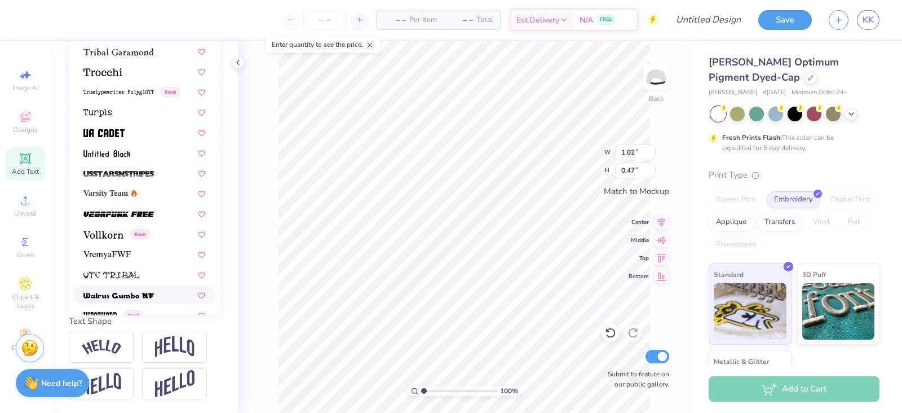
scroll to position [5835, 0]
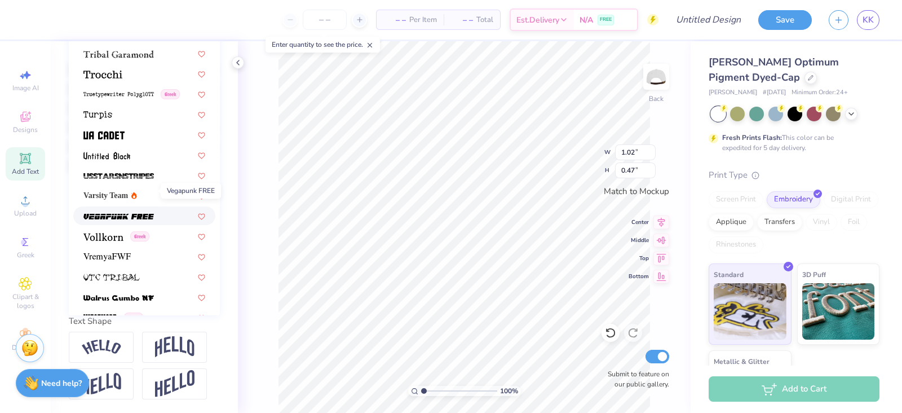
click at [101, 210] on span at bounding box center [118, 216] width 70 height 12
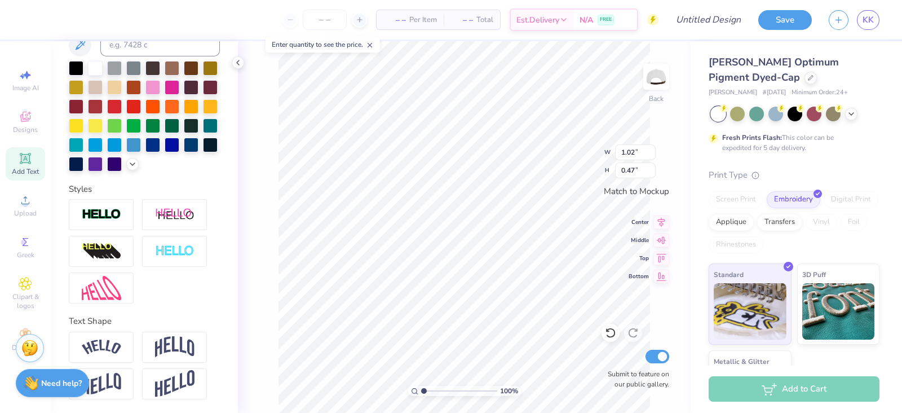
type input "1.37"
type input "0.43"
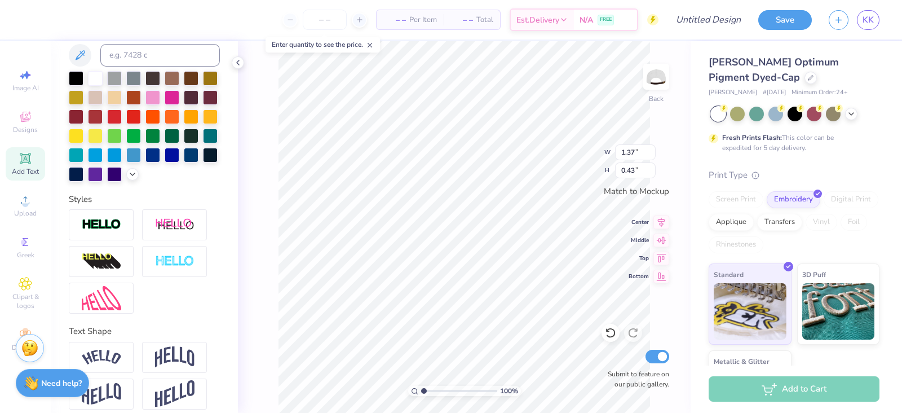
scroll to position [262, 0]
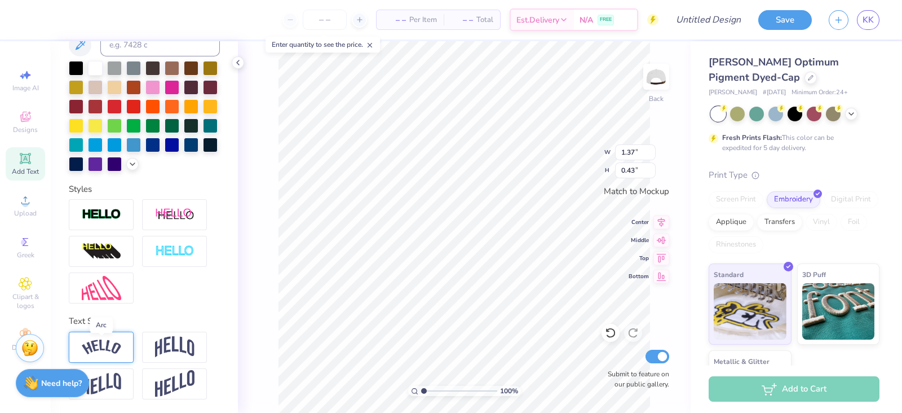
click at [104, 351] on img at bounding box center [101, 346] width 39 height 15
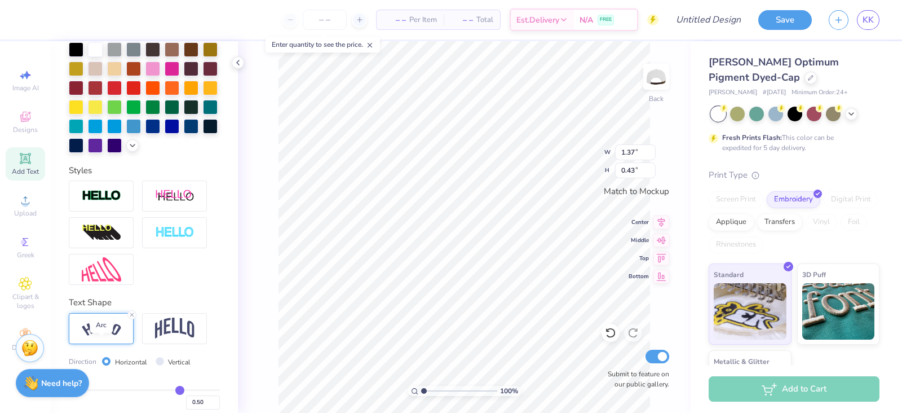
type input "1.86"
type input "0.63"
click at [104, 336] on img at bounding box center [101, 328] width 39 height 15
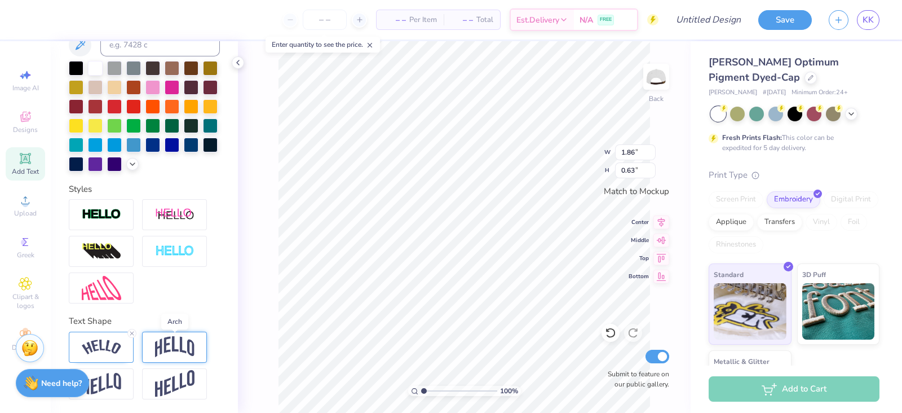
click at [171, 349] on img at bounding box center [174, 346] width 39 height 21
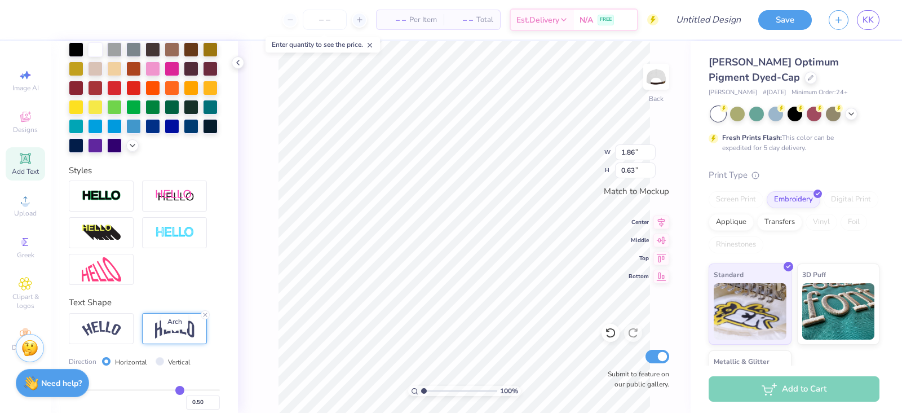
type input "1.37"
click at [162, 339] on img at bounding box center [174, 327] width 39 height 21
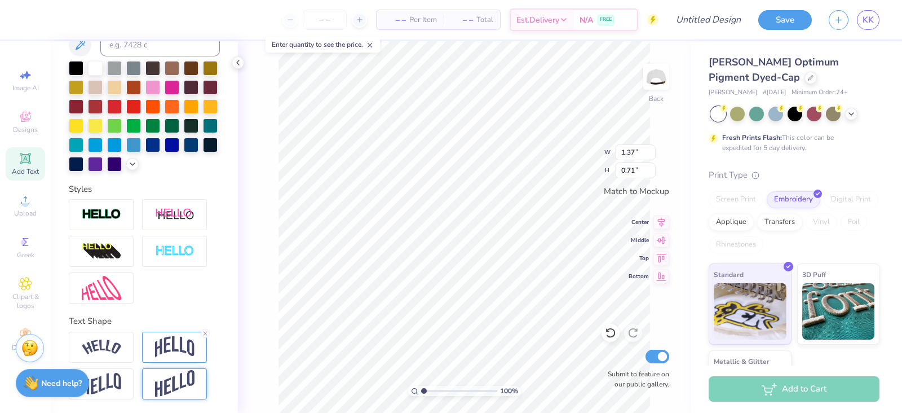
click at [167, 379] on img at bounding box center [174, 384] width 39 height 28
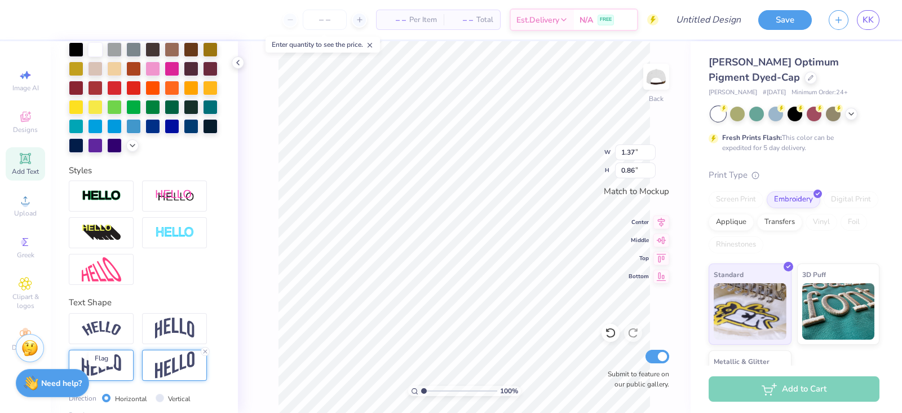
click at [112, 376] on img at bounding box center [101, 365] width 39 height 22
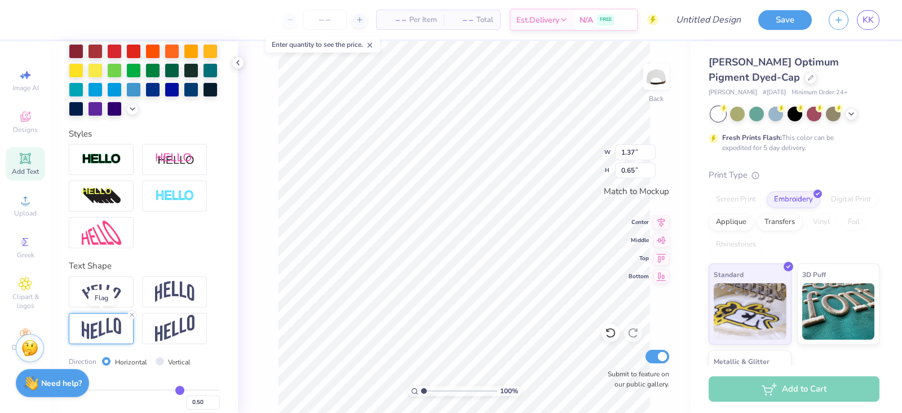
scroll to position [327, 0]
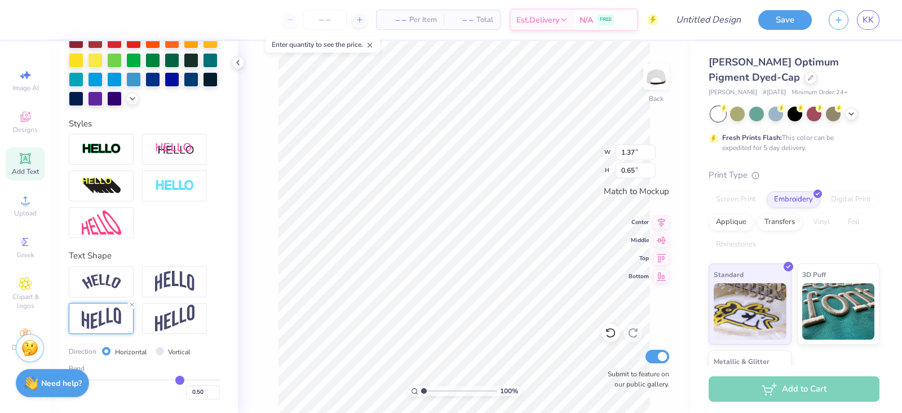
click at [114, 329] on div at bounding box center [101, 318] width 65 height 31
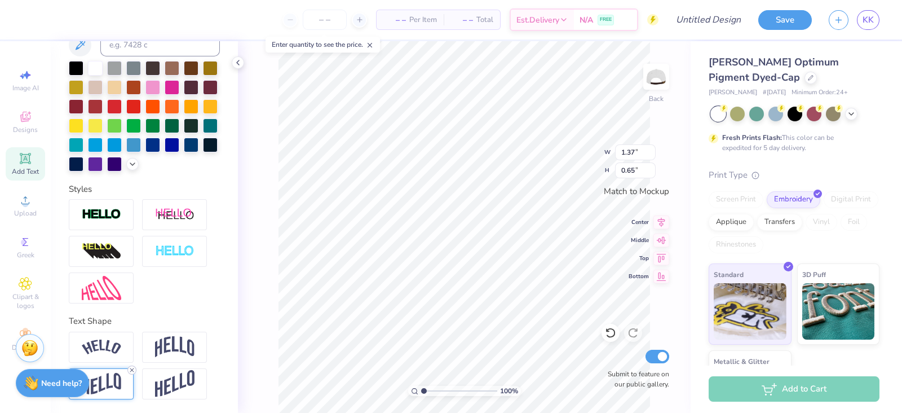
click at [132, 366] on icon at bounding box center [131, 369] width 7 height 7
type input "0.43"
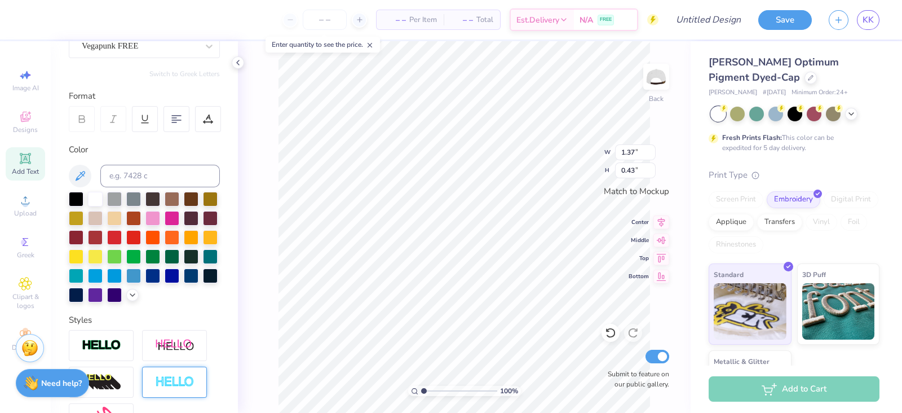
scroll to position [0, 0]
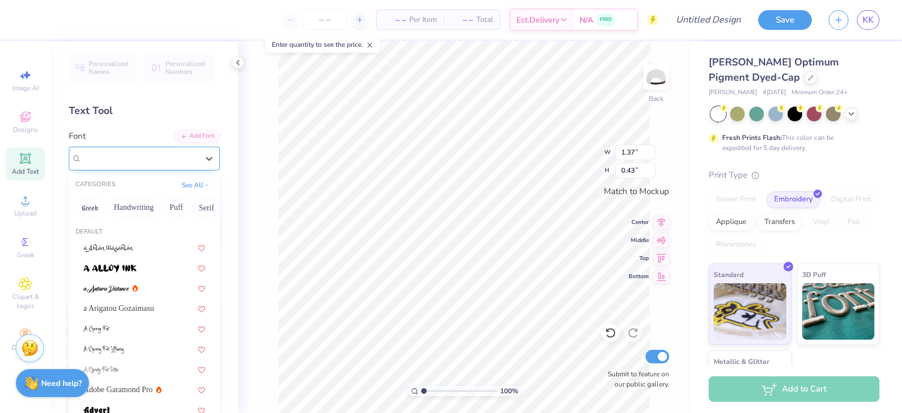
click at [169, 164] on div "Vegapunk FREE" at bounding box center [140, 157] width 118 height 17
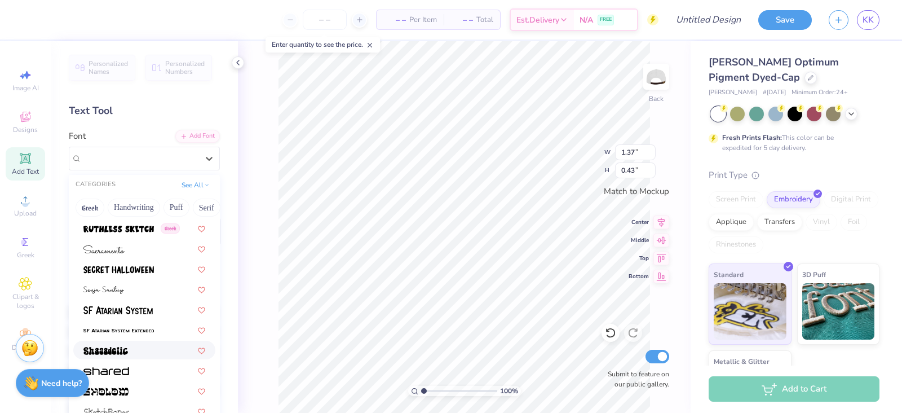
scroll to position [5210, 0]
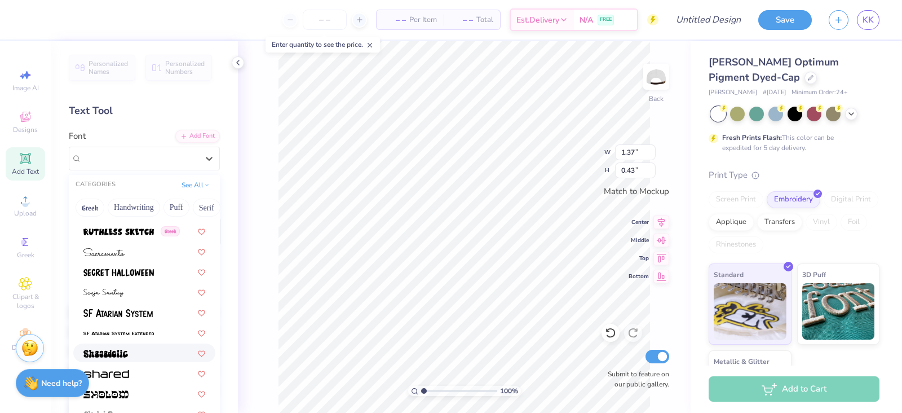
click at [145, 347] on div at bounding box center [144, 353] width 122 height 12
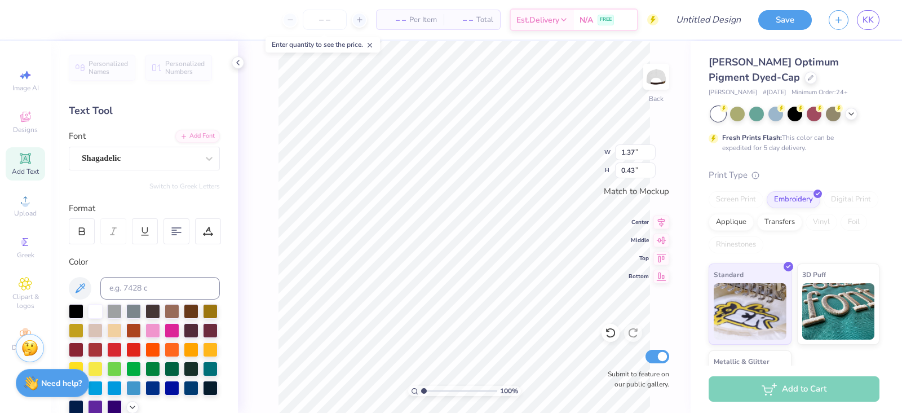
type input "1.55"
type input "0.59"
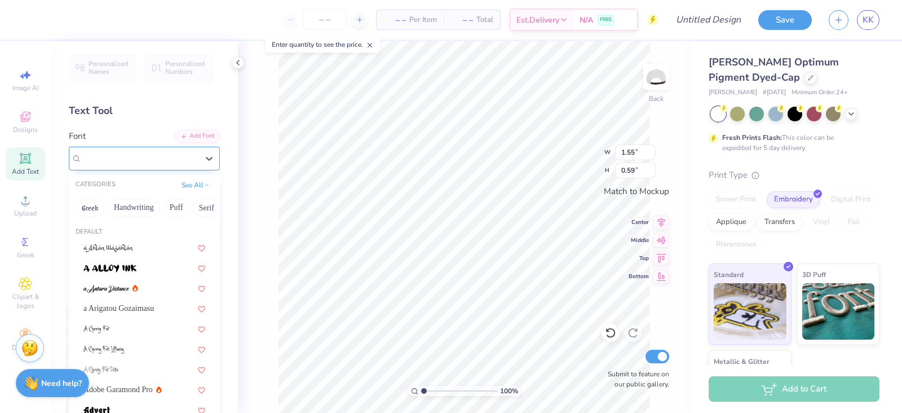
click at [146, 148] on div "Shagadelic" at bounding box center [144, 159] width 151 height 24
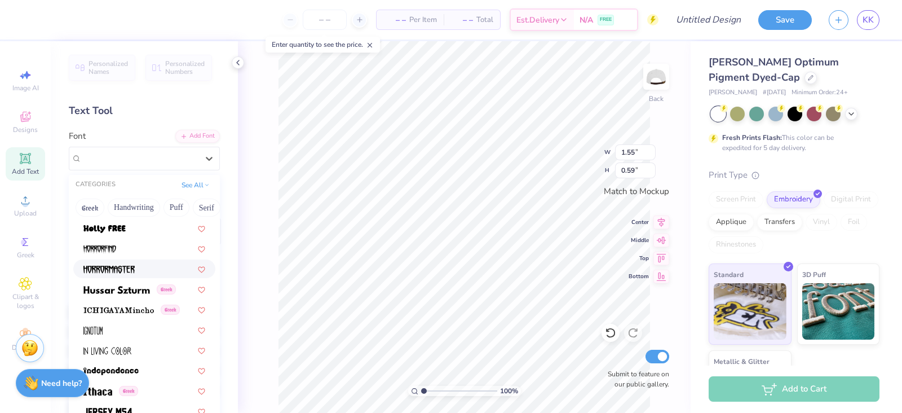
scroll to position [2927, 0]
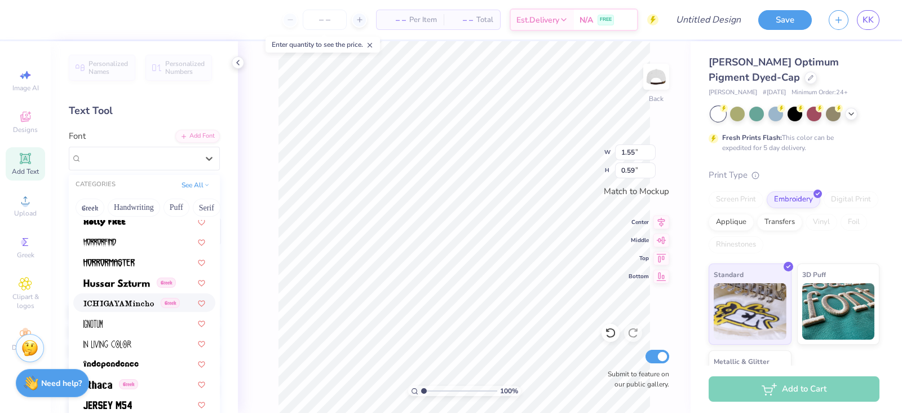
click at [144, 296] on span at bounding box center [118, 302] width 70 height 12
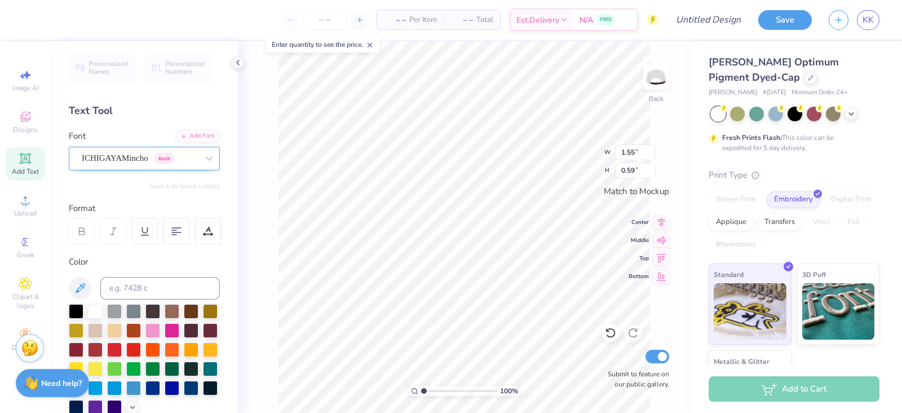
type input "1.37"
type input "0.44"
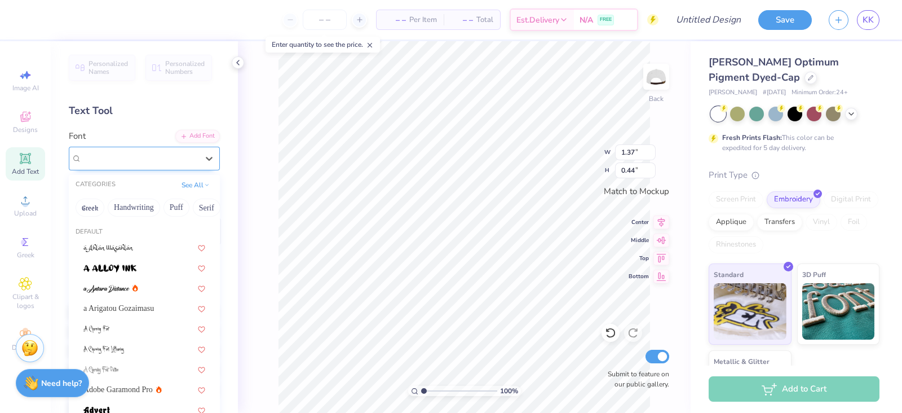
click at [155, 150] on div at bounding box center [140, 157] width 116 height 15
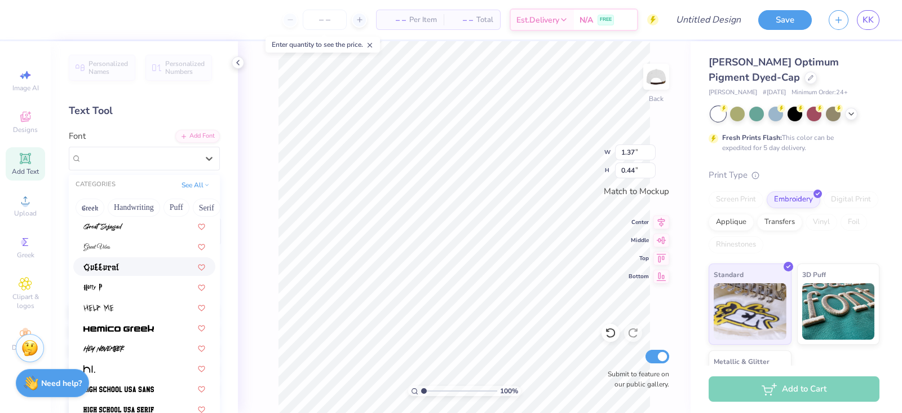
scroll to position [2651, 0]
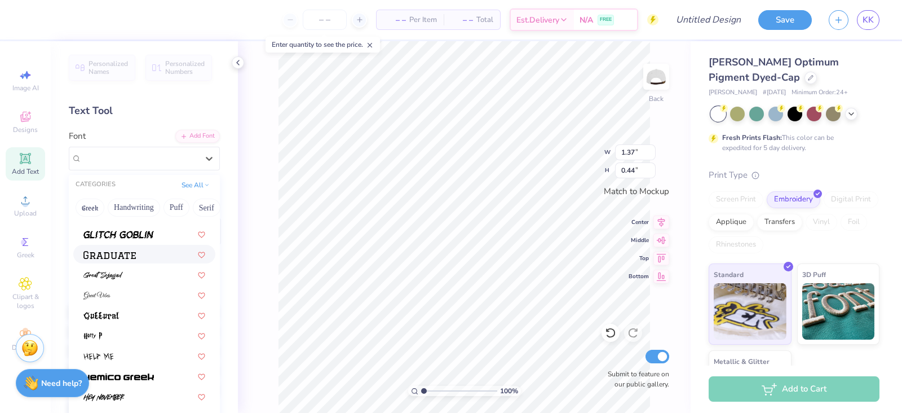
click at [138, 251] on div at bounding box center [144, 254] width 122 height 12
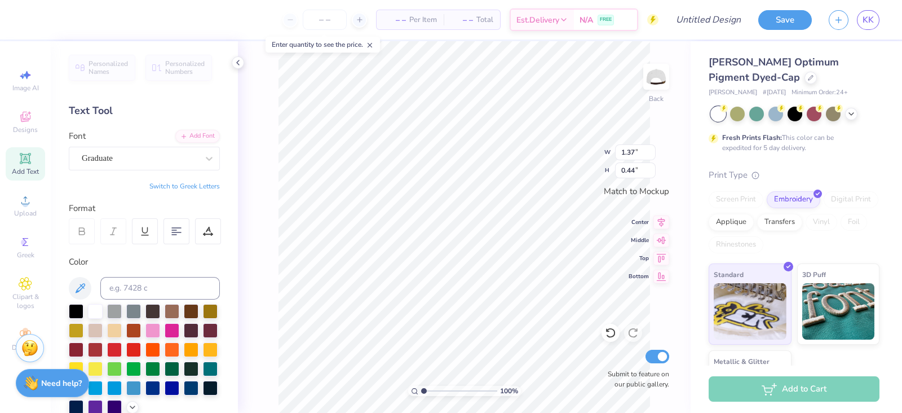
type input "1.23"
type input "0.51"
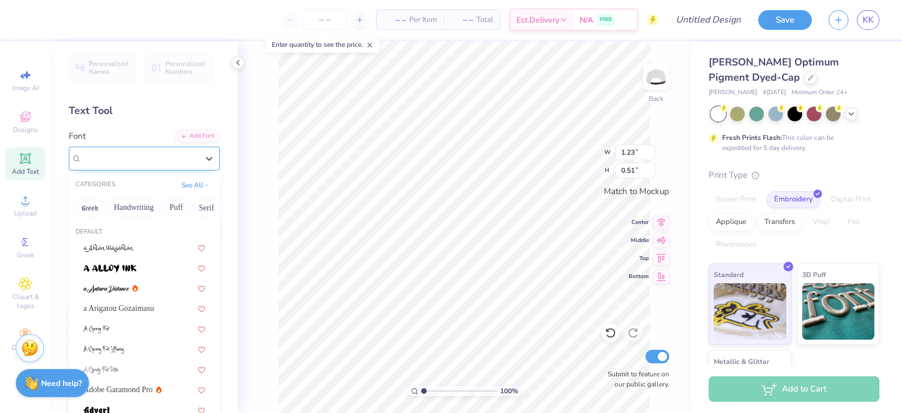
click at [150, 156] on div "Graduate" at bounding box center [140, 157] width 118 height 17
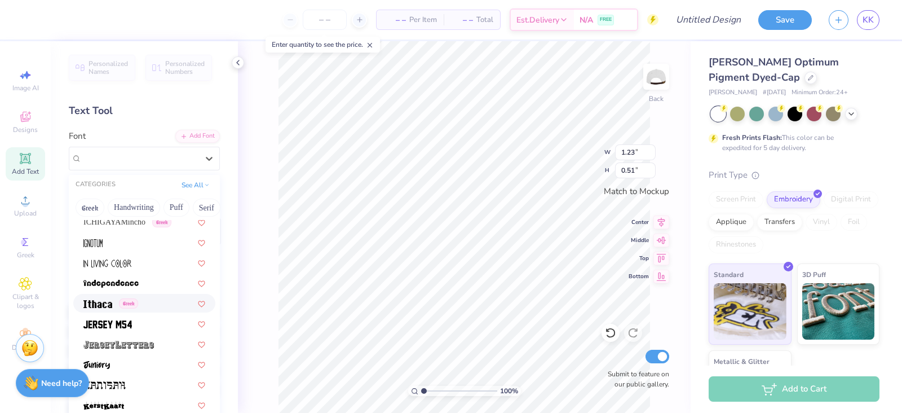
scroll to position [3010, 0]
click at [121, 318] on img at bounding box center [107, 322] width 48 height 8
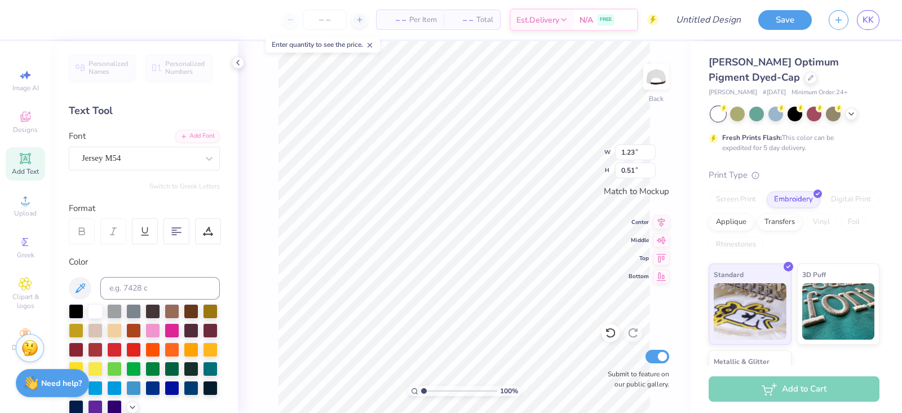
type input "1.01"
type input "0.52"
click at [132, 159] on div "Jersey M54" at bounding box center [140, 157] width 118 height 17
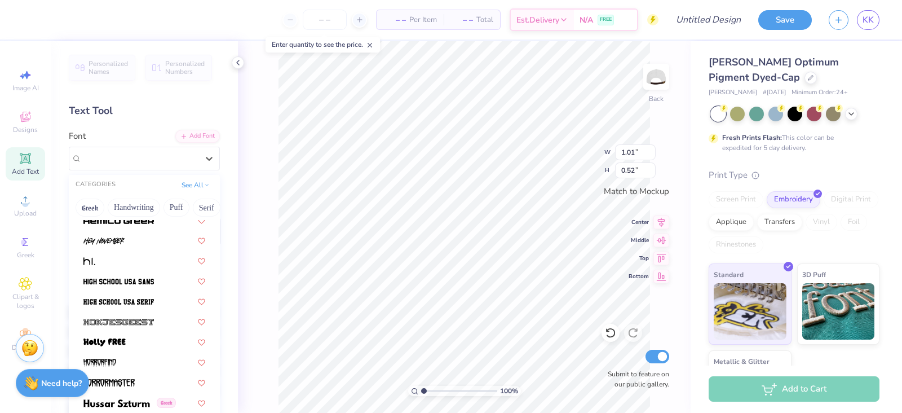
scroll to position [2810, 0]
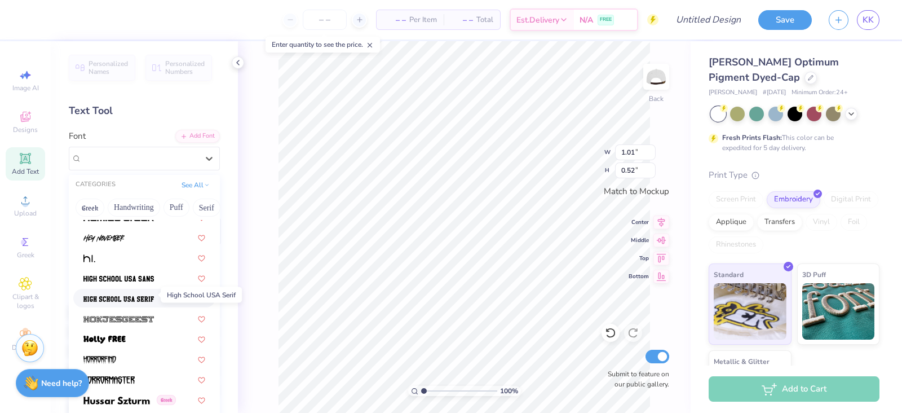
click at [115, 295] on img at bounding box center [118, 299] width 70 height 8
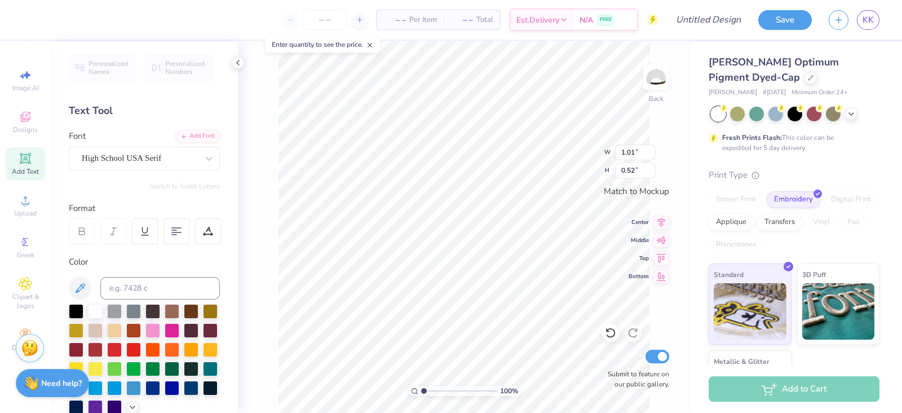
type input "1.15"
type input "0.54"
click at [113, 150] on div at bounding box center [140, 157] width 116 height 15
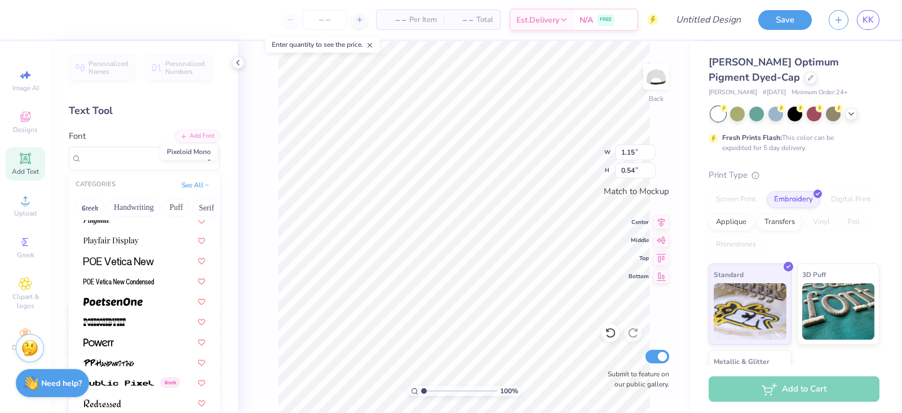
scroll to position [4798, 0]
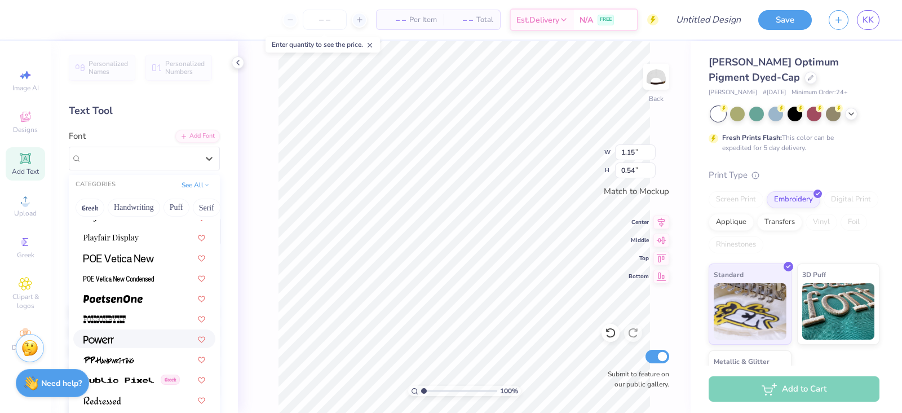
click at [110, 339] on div at bounding box center [144, 338] width 142 height 19
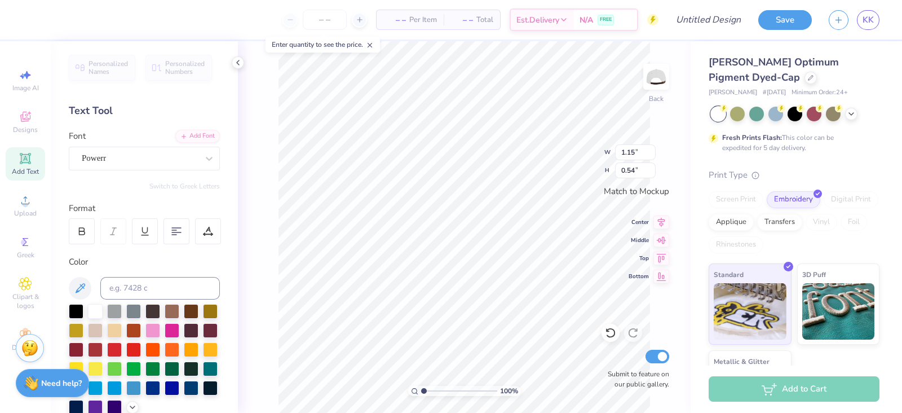
type input "1.01"
type input "0.49"
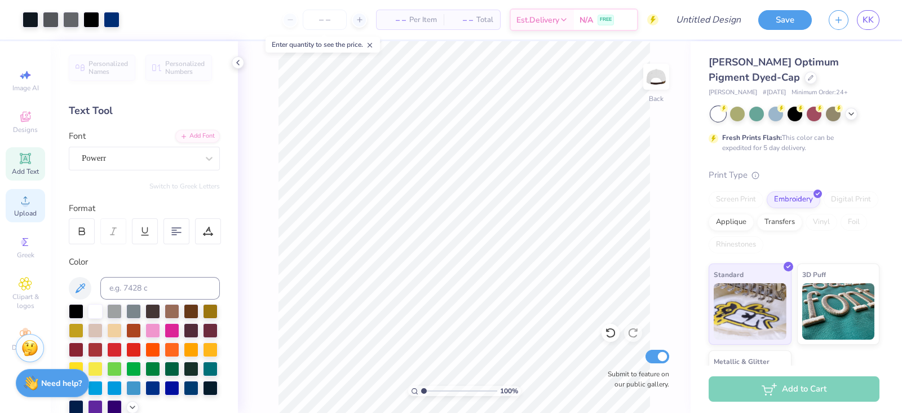
click at [31, 201] on icon at bounding box center [26, 200] width 14 height 14
click at [20, 197] on icon at bounding box center [26, 200] width 14 height 14
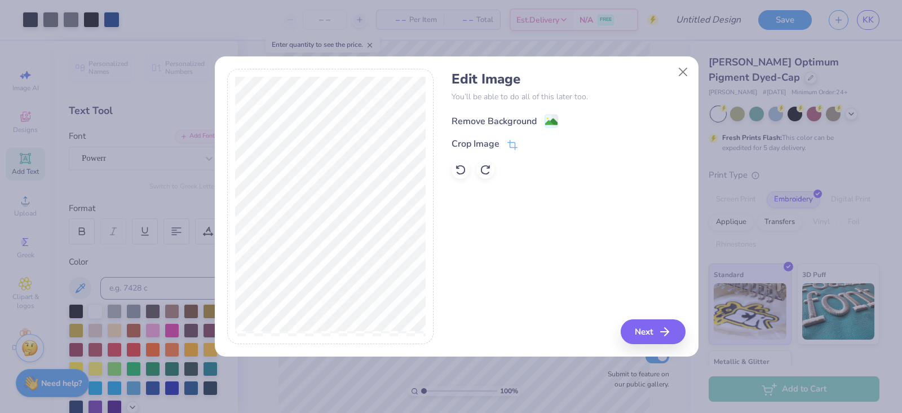
click at [494, 119] on div "Remove Background" at bounding box center [493, 121] width 85 height 14
click at [641, 334] on button "Next" at bounding box center [654, 331] width 65 height 25
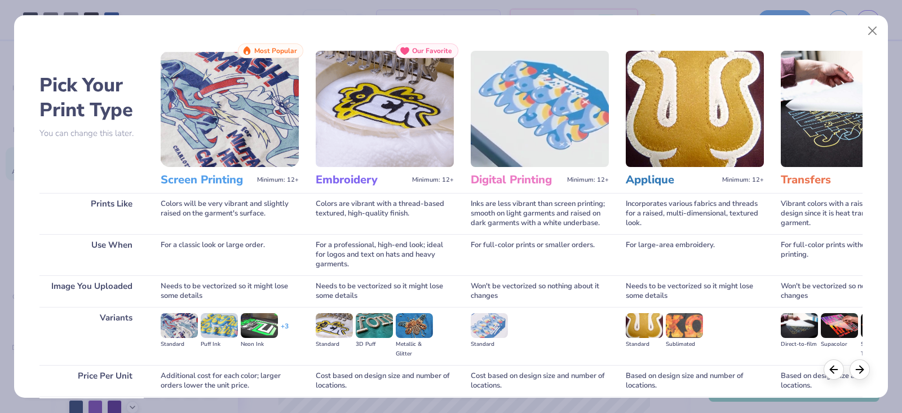
scroll to position [93, 0]
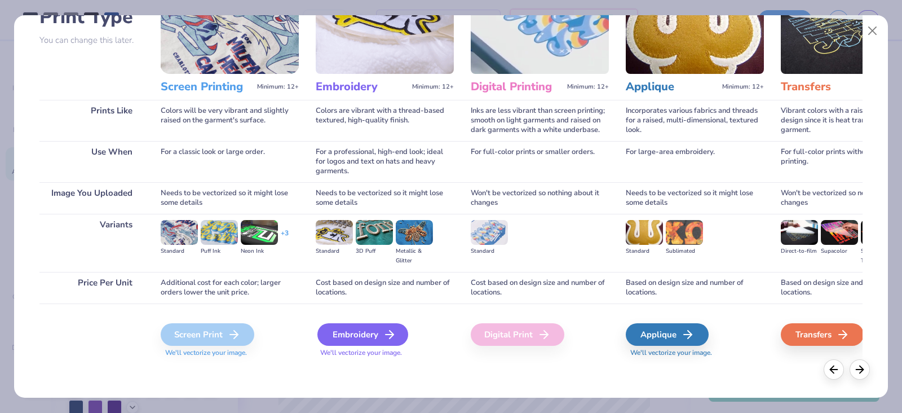
click at [379, 338] on div "Embroidery" at bounding box center [362, 334] width 91 height 23
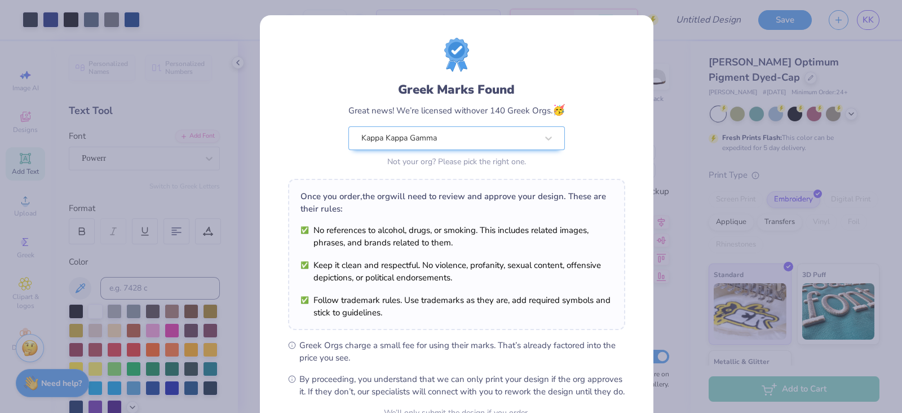
scroll to position [114, 0]
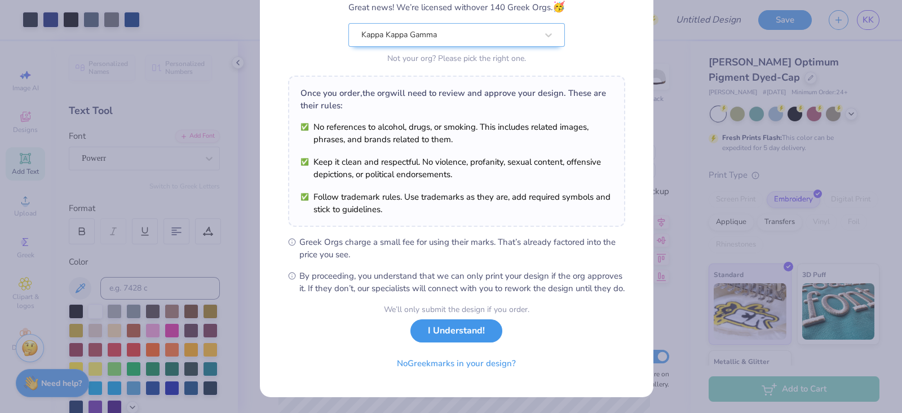
click at [440, 339] on button "I Understand!" at bounding box center [456, 330] width 92 height 23
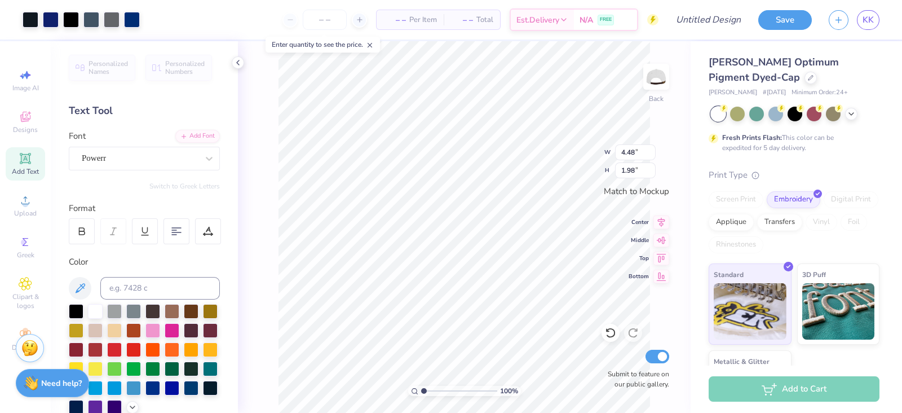
scroll to position [0, 0]
type input "2.89"
type input "1.28"
type input "3.62"
type input "1.43"
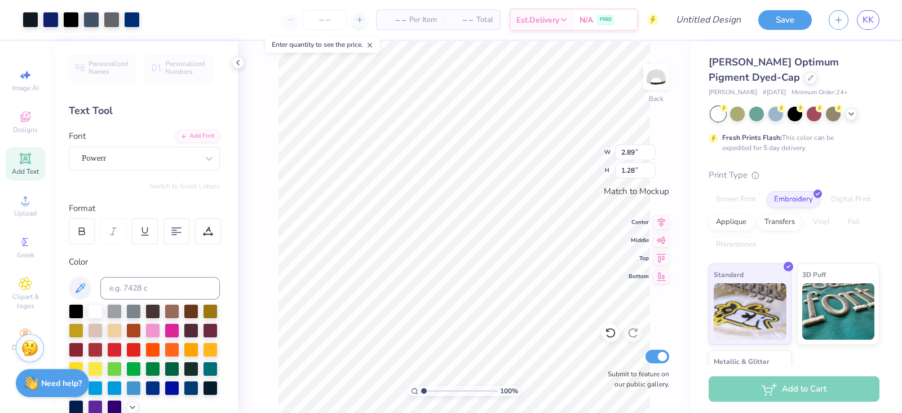
type input "4.38"
type input "1.94"
type input "3.95"
type input "1.75"
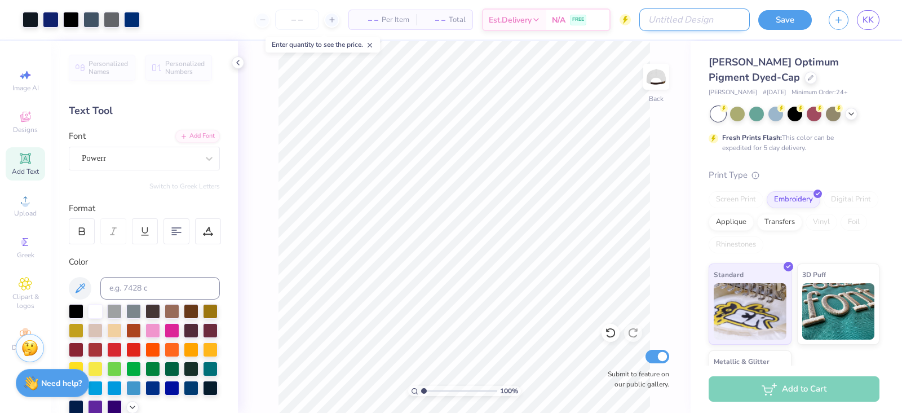
click at [706, 21] on input "Design Title" at bounding box center [694, 19] width 110 height 23
type input "Hat"
click at [329, 23] on div at bounding box center [324, 20] width 85 height 20
click at [321, 23] on input "number" at bounding box center [325, 20] width 44 height 20
type input "12"
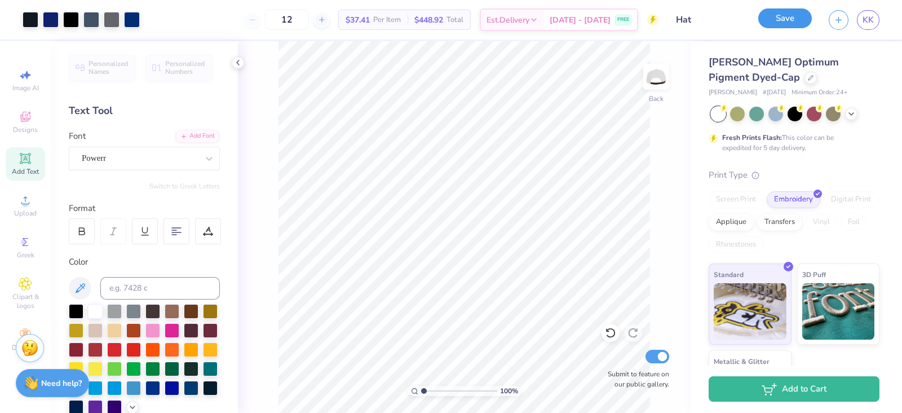
click at [793, 17] on button "Save" at bounding box center [785, 18] width 54 height 20
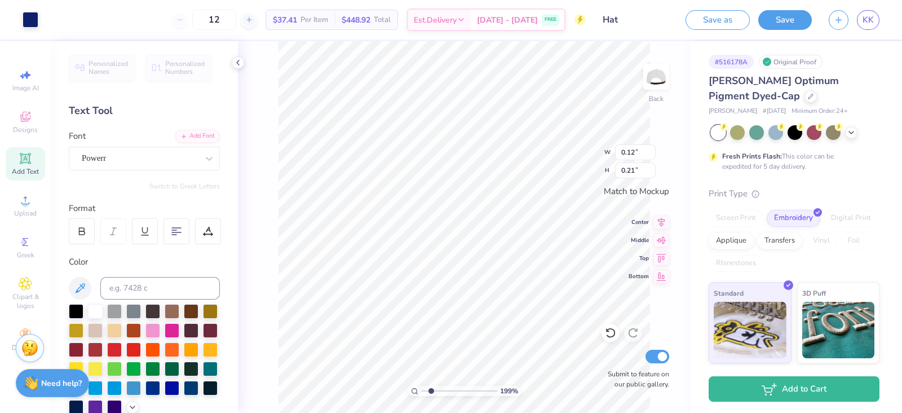
type input "1.98834448795286"
type input "0.15"
type input "1.98834448795286"
